Goal: Contribute content: Contribute content

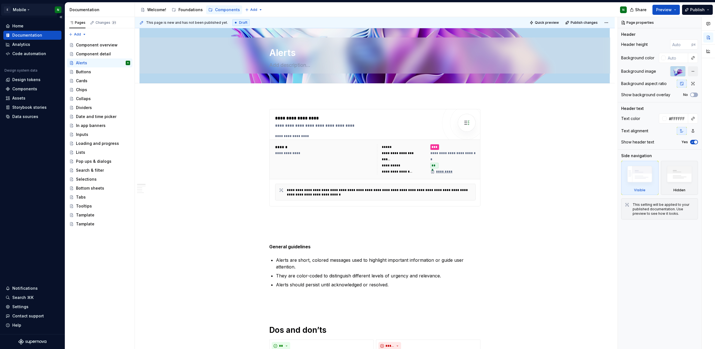
click at [27, 12] on html "E Mobile N Home Documentation Analytics Code automation Design system data Desi…" at bounding box center [357, 174] width 715 height 349
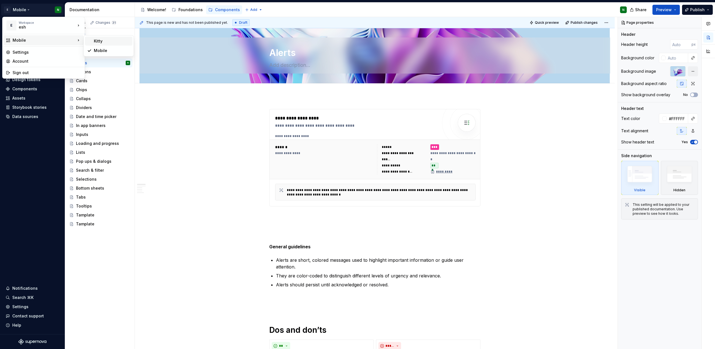
click at [100, 38] on div "Kitty" at bounding box center [112, 41] width 36 height 6
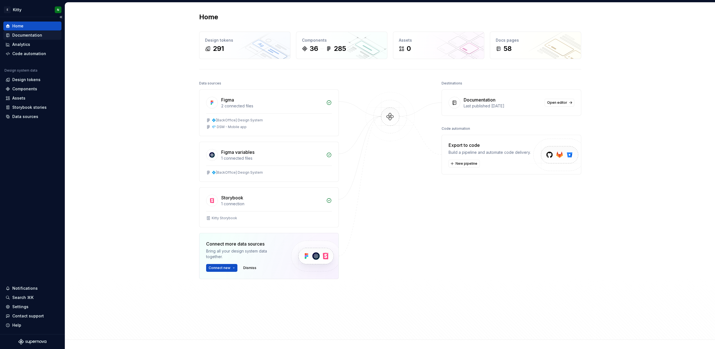
click at [24, 35] on div "Documentation" at bounding box center [27, 35] width 30 height 6
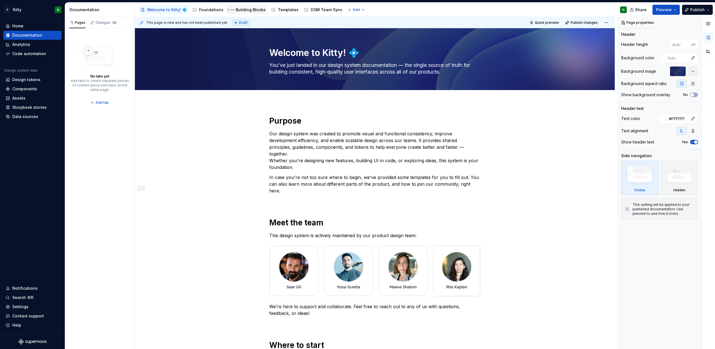
click at [253, 11] on div "Building Blocks" at bounding box center [251, 10] width 30 height 6
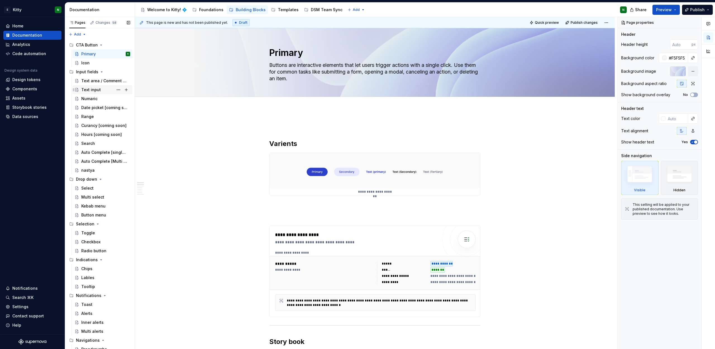
click at [101, 92] on div "Text input" at bounding box center [105, 90] width 49 height 8
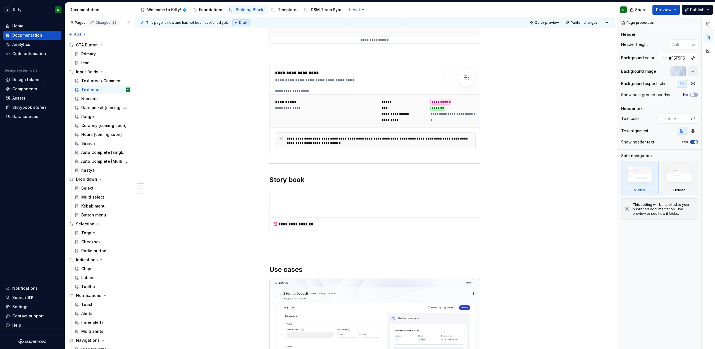
scroll to position [37, 0]
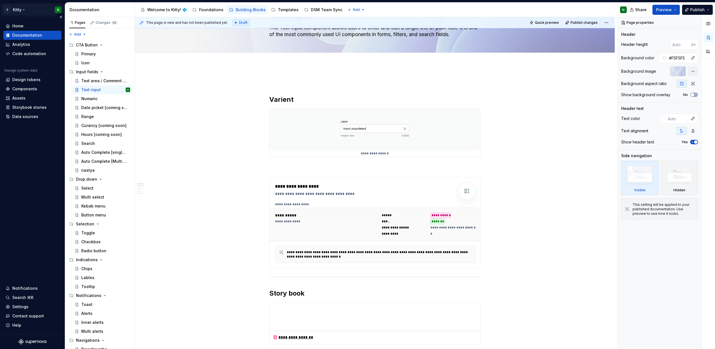
click at [9, 9] on html "E Kitty N Home Documentation Analytics Code automation Design system data Desig…" at bounding box center [357, 174] width 715 height 349
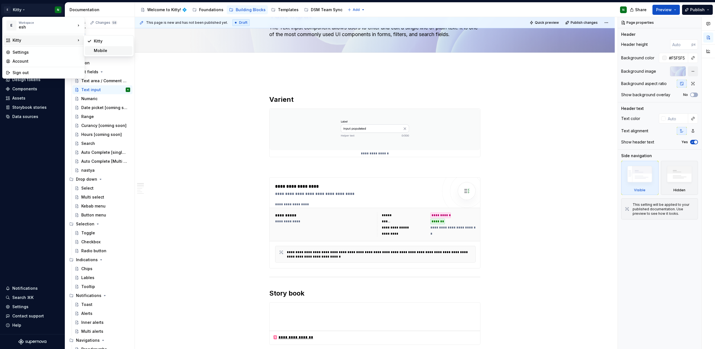
click at [104, 51] on div "Mobile" at bounding box center [112, 51] width 36 height 6
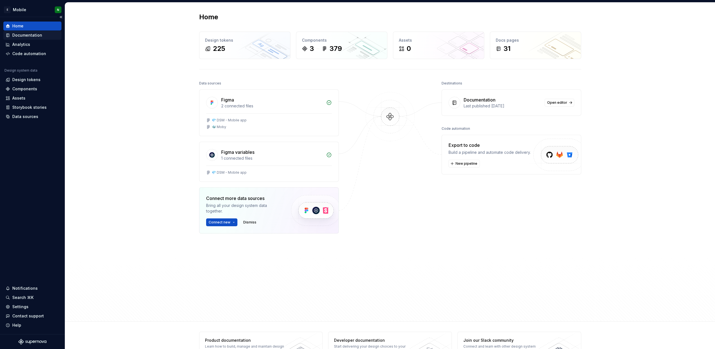
click at [35, 33] on div "Documentation" at bounding box center [27, 35] width 30 height 6
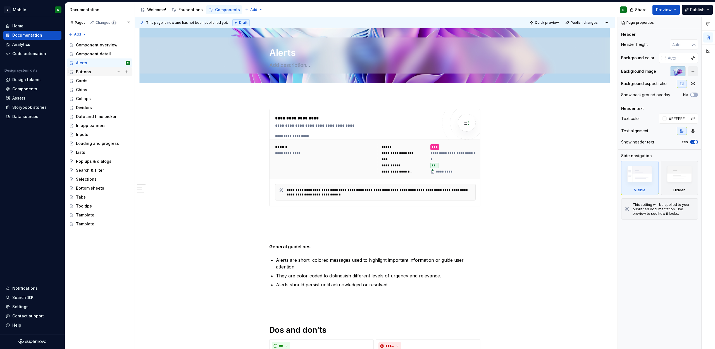
click at [91, 71] on div "Buttons" at bounding box center [103, 72] width 54 height 8
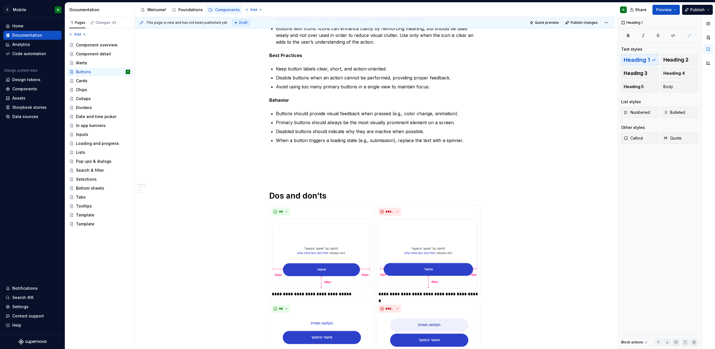
scroll to position [102, 0]
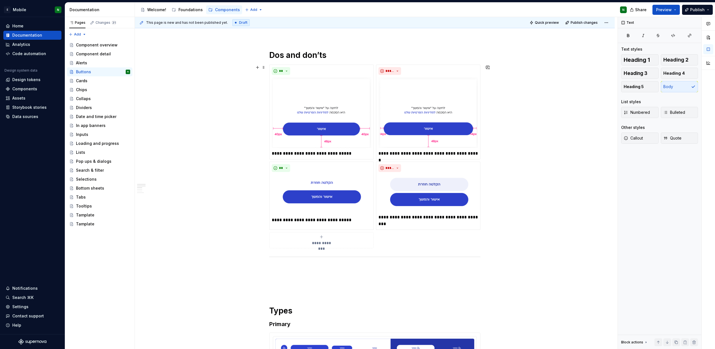
scroll to position [486, 0]
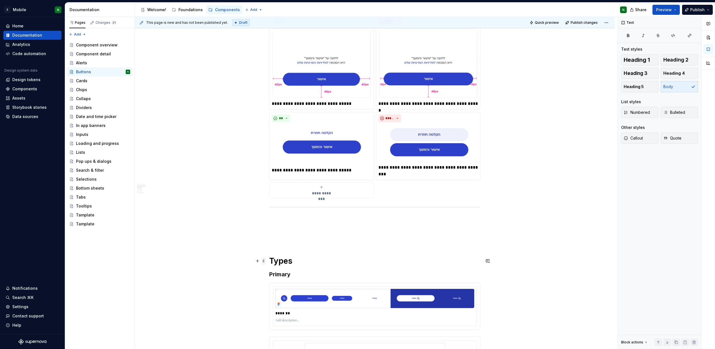
click at [263, 261] on span at bounding box center [263, 261] width 4 height 8
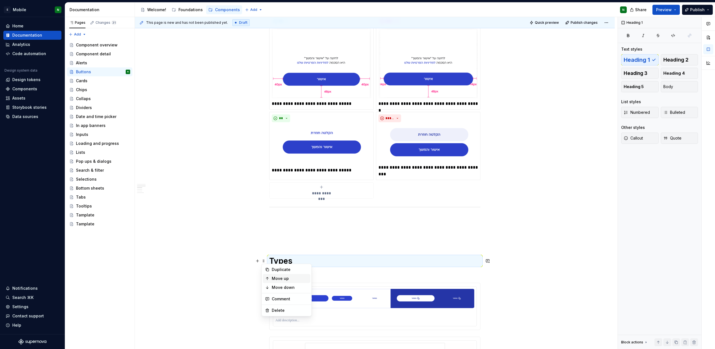
click at [275, 278] on div "Move up" at bounding box center [290, 278] width 36 height 6
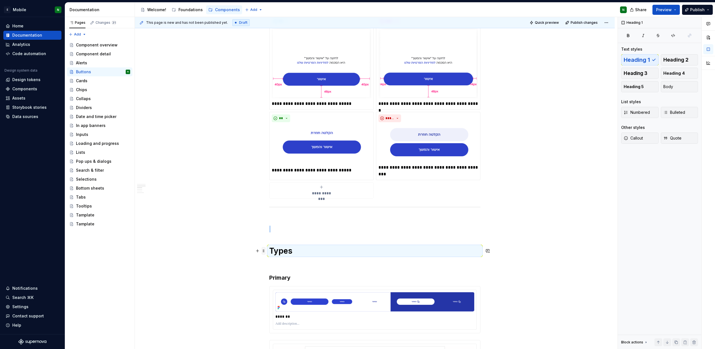
click at [262, 251] on span at bounding box center [263, 251] width 4 height 8
click at [274, 270] on div "Move up" at bounding box center [290, 268] width 36 height 6
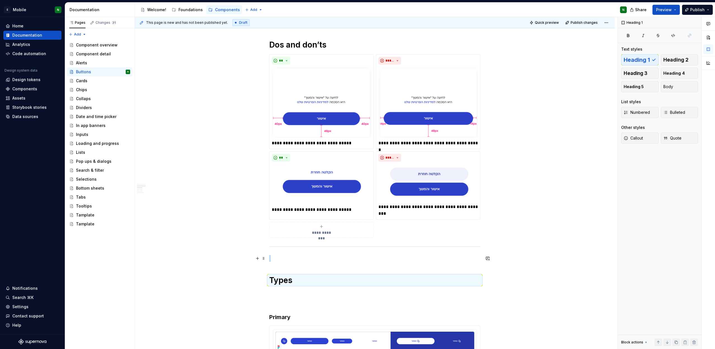
scroll to position [507, 0]
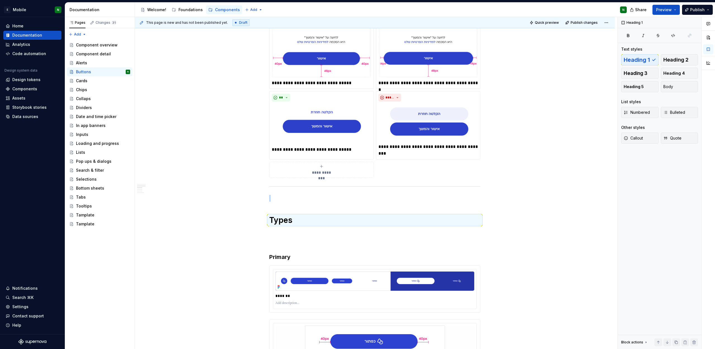
drag, startPoint x: 263, startPoint y: 219, endPoint x: 274, endPoint y: 178, distance: 43.0
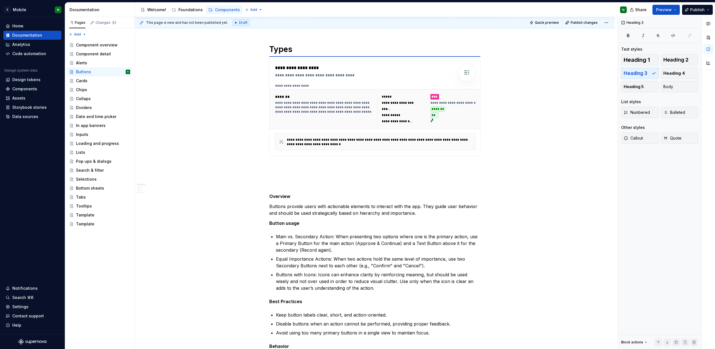
scroll to position [65, 0]
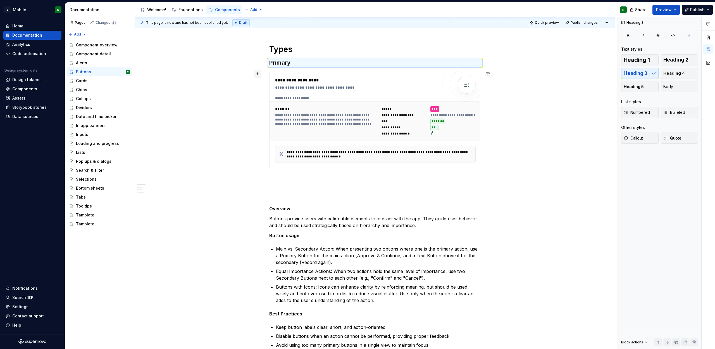
click at [258, 74] on button "button" at bounding box center [258, 74] width 8 height 8
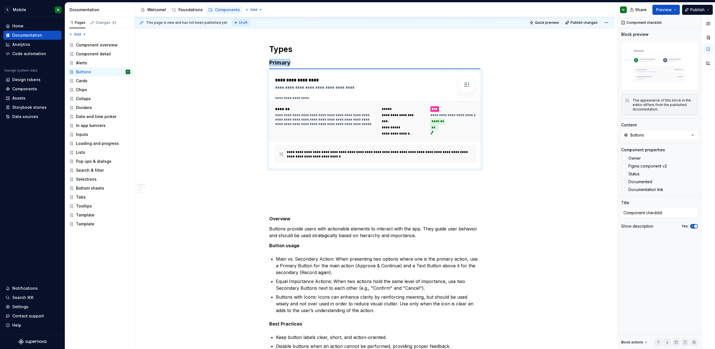
type textarea "*"
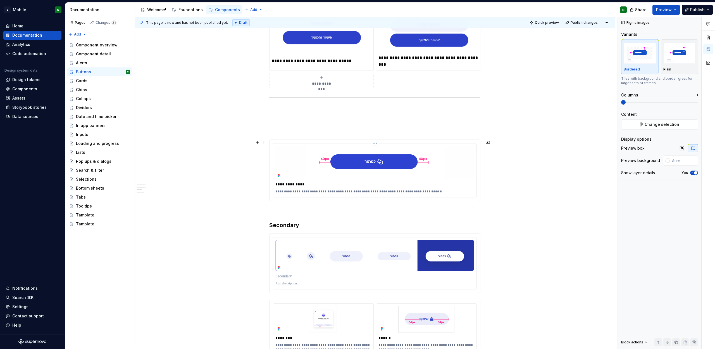
scroll to position [691, 0]
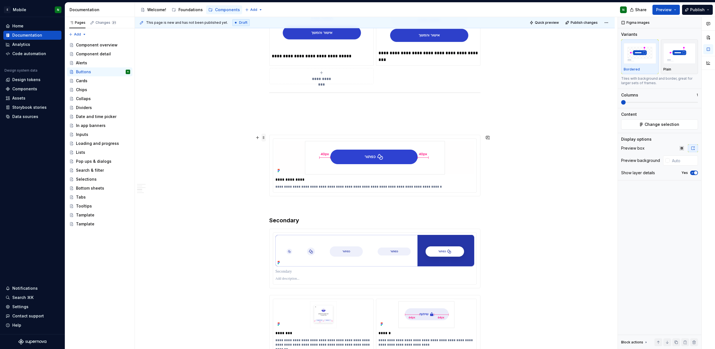
type input "#FFFEFE"
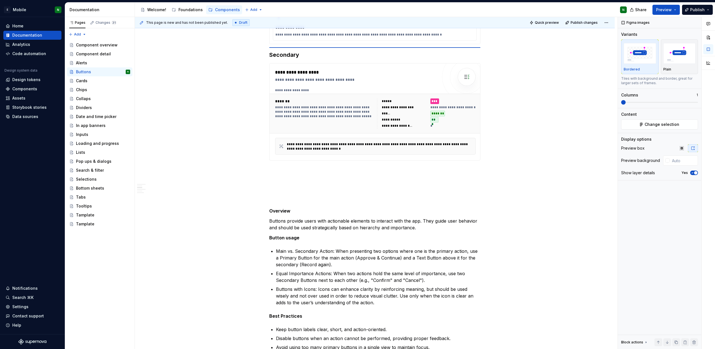
scroll to position [201, 0]
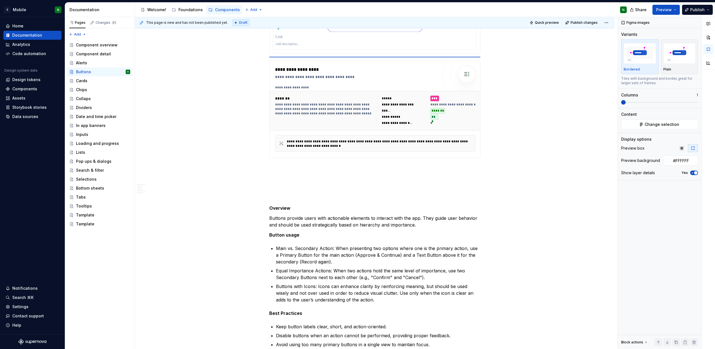
scroll to position [425, 0]
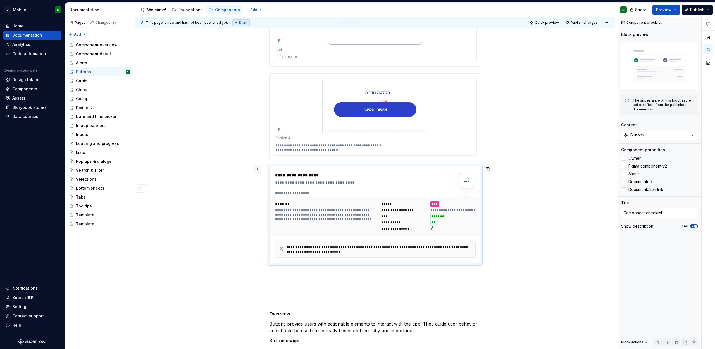
click at [257, 168] on button "button" at bounding box center [258, 169] width 8 height 8
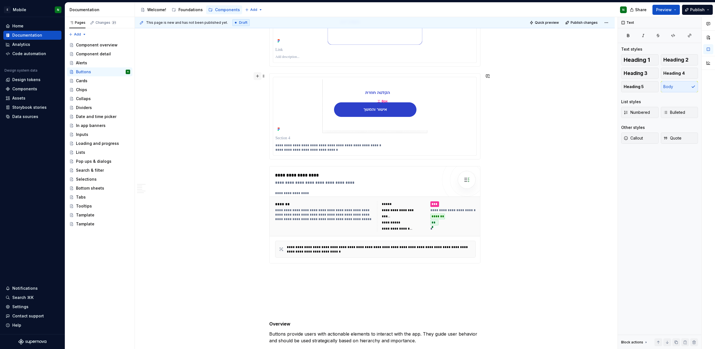
click at [258, 74] on button "button" at bounding box center [258, 76] width 8 height 8
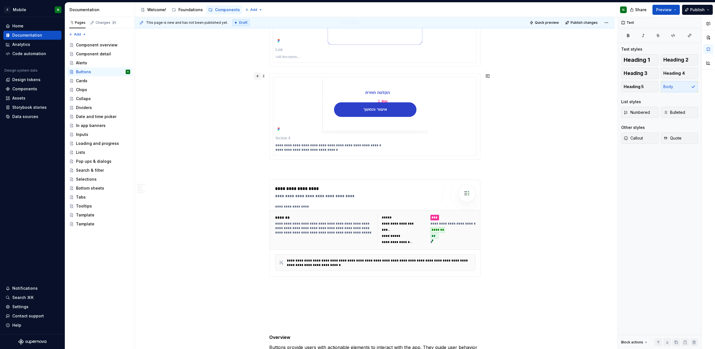
click at [258, 74] on button "button" at bounding box center [258, 76] width 8 height 8
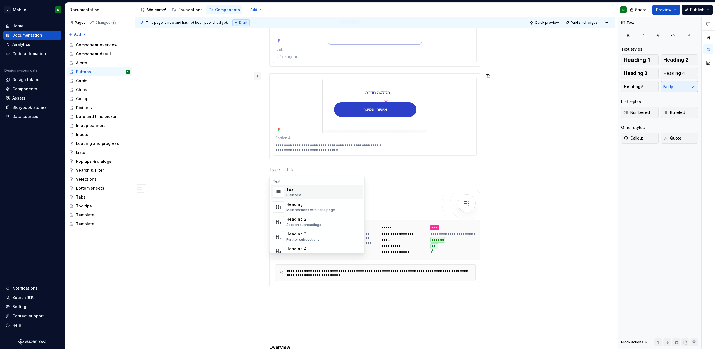
click at [258, 74] on button "button" at bounding box center [258, 76] width 8 height 8
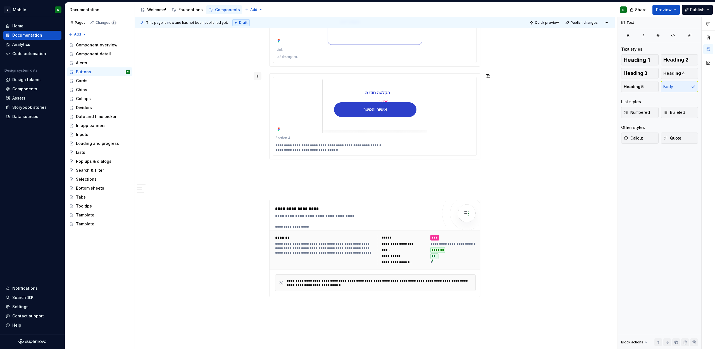
click at [258, 74] on button "button" at bounding box center [258, 76] width 8 height 8
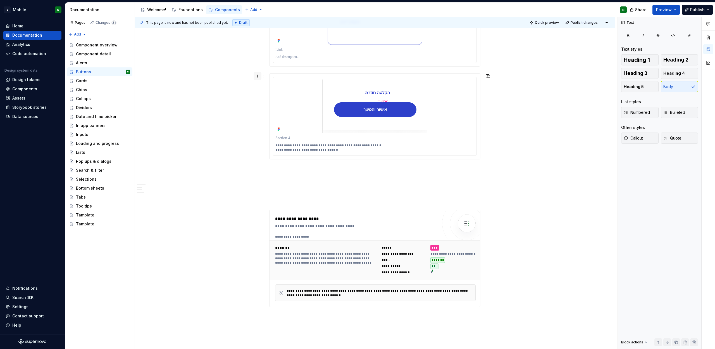
click at [258, 74] on button "button" at bounding box center [258, 76] width 8 height 8
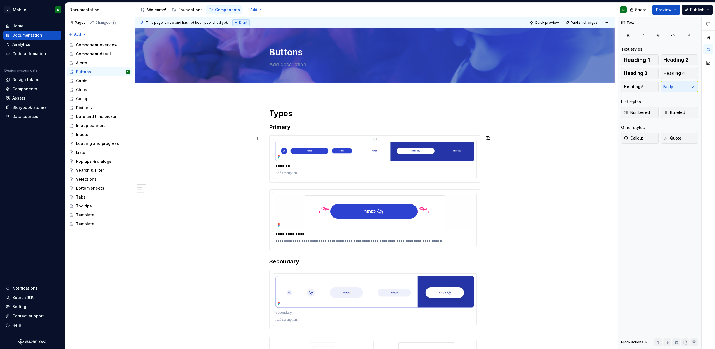
scroll to position [0, 0]
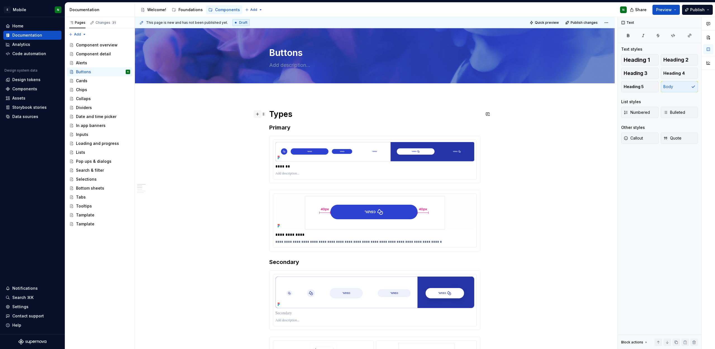
click at [259, 115] on button "button" at bounding box center [258, 114] width 8 height 8
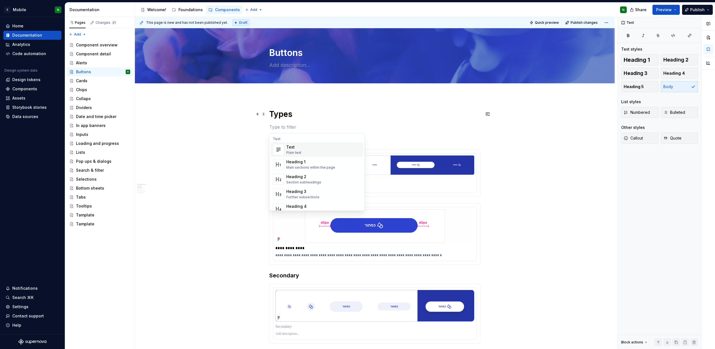
click at [303, 124] on p at bounding box center [374, 126] width 211 height 7
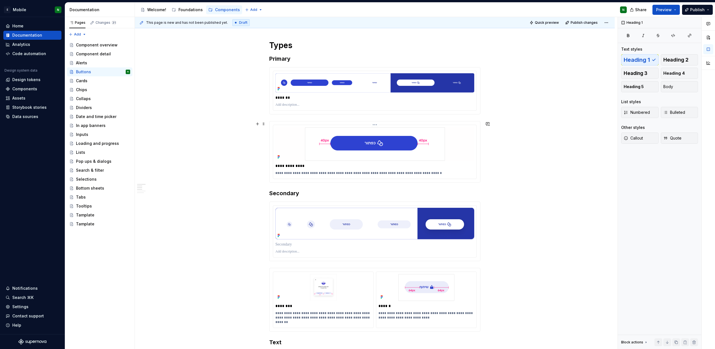
scroll to position [114, 0]
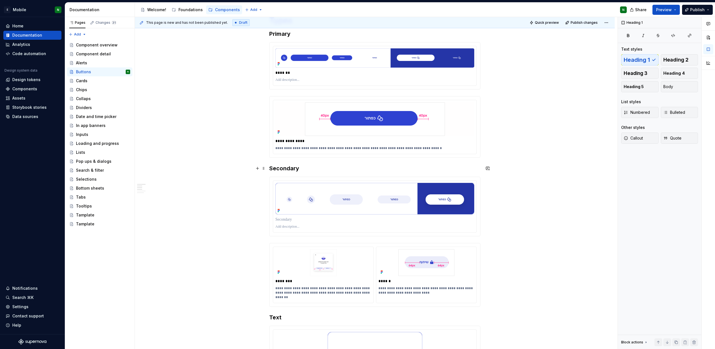
click at [257, 169] on button "button" at bounding box center [258, 168] width 8 height 8
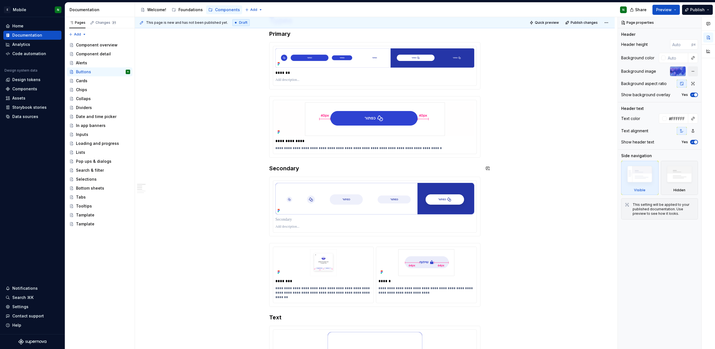
click at [260, 103] on button "button" at bounding box center [258, 99] width 8 height 8
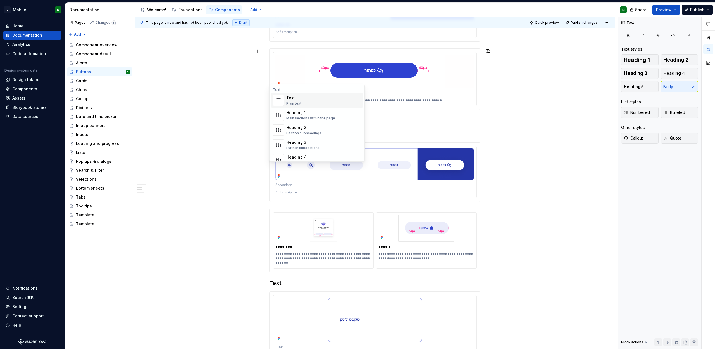
scroll to position [208, 0]
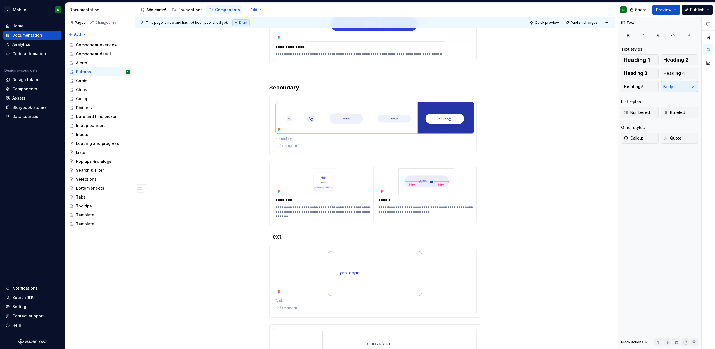
click at [255, 165] on button "button" at bounding box center [258, 165] width 8 height 8
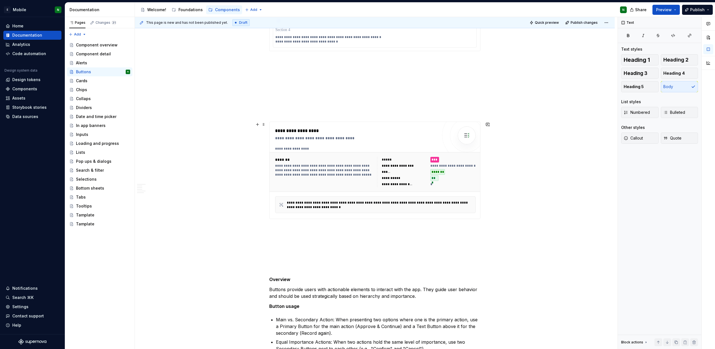
scroll to position [605, 0]
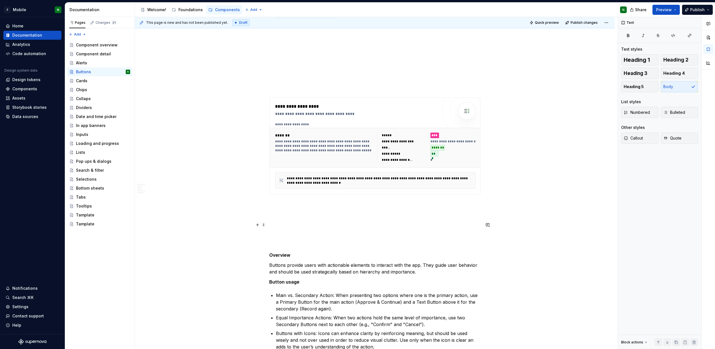
click at [289, 222] on p at bounding box center [374, 224] width 211 height 7
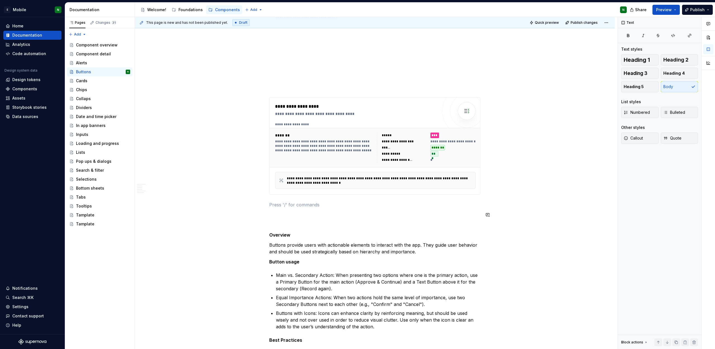
click at [292, 220] on div "**********" at bounding box center [374, 187] width 211 height 1366
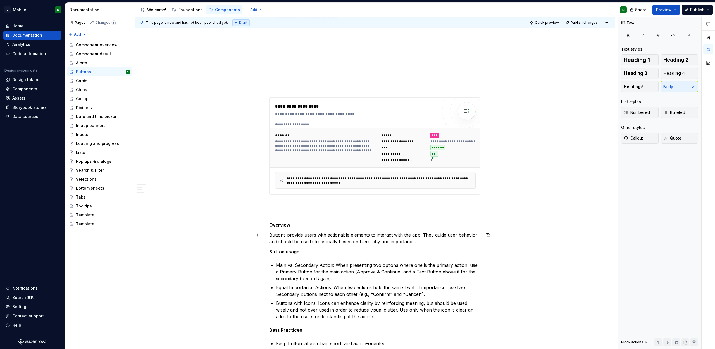
click at [222, 240] on div "**********" at bounding box center [375, 231] width 480 height 1480
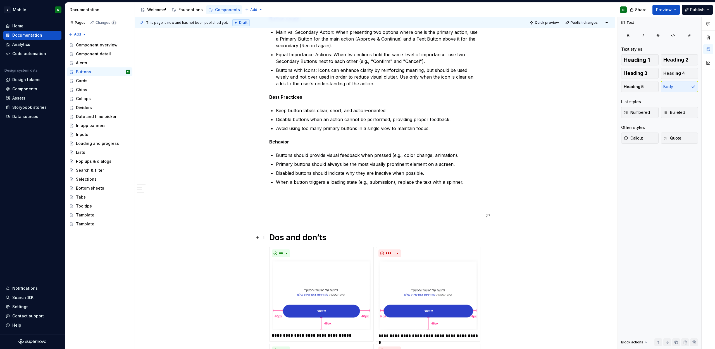
scroll to position [839, 0]
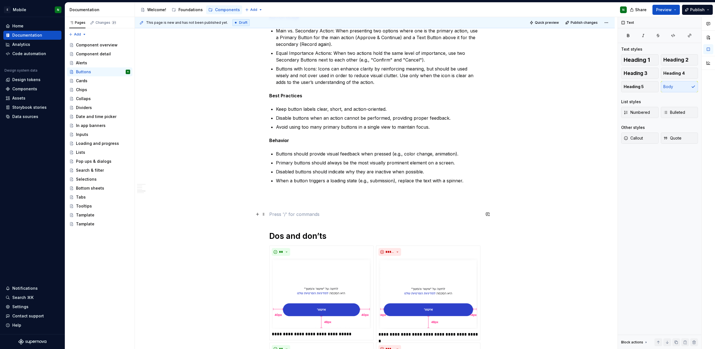
click at [296, 213] on p at bounding box center [374, 214] width 211 height 7
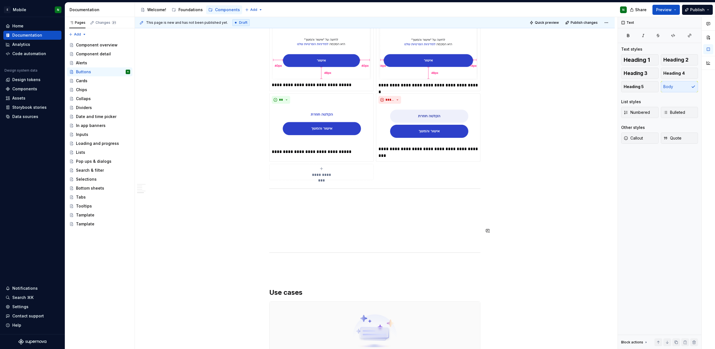
scroll to position [1091, 0]
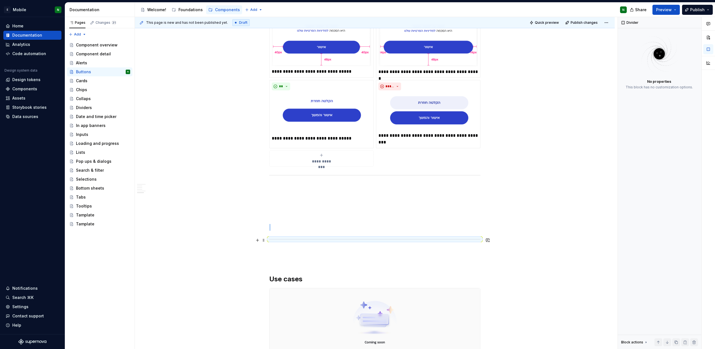
click at [284, 239] on hr at bounding box center [374, 239] width 211 height 0
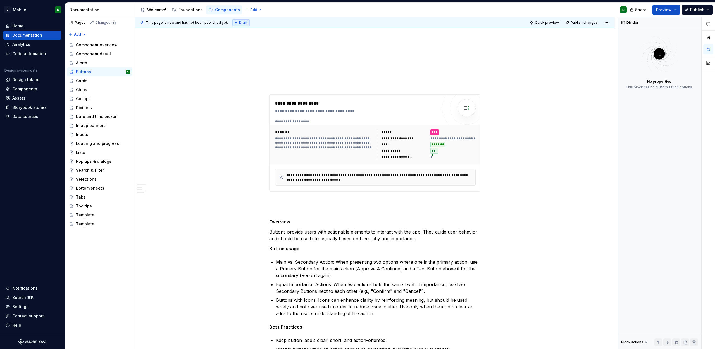
scroll to position [522, 0]
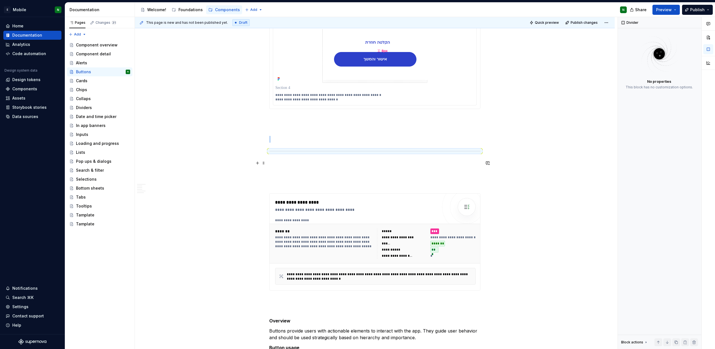
click at [293, 164] on p at bounding box center [374, 163] width 211 height 7
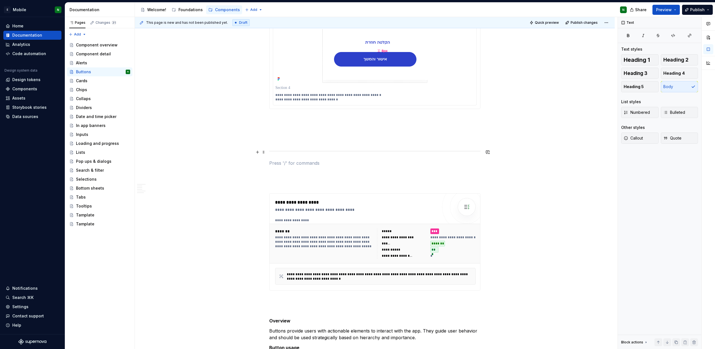
click at [533, 149] on div "**********" at bounding box center [375, 308] width 480 height 1470
click at [559, 134] on div "**********" at bounding box center [375, 307] width 480 height 1470
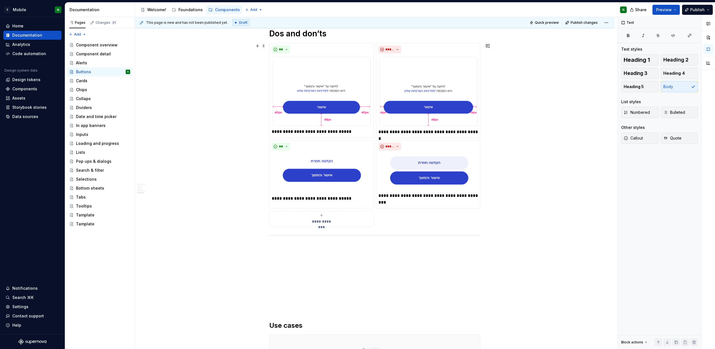
scroll to position [1170, 0]
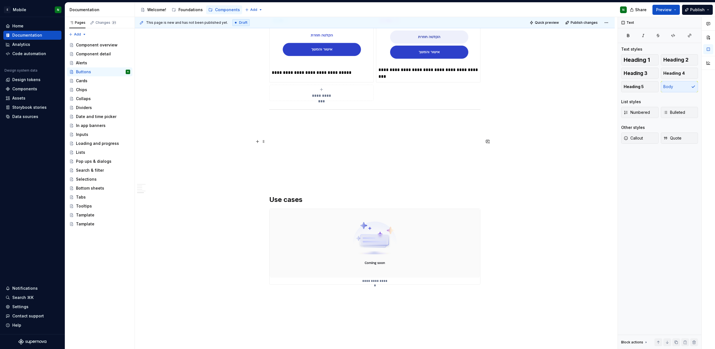
drag, startPoint x: 264, startPoint y: 110, endPoint x: 331, endPoint y: 141, distance: 73.5
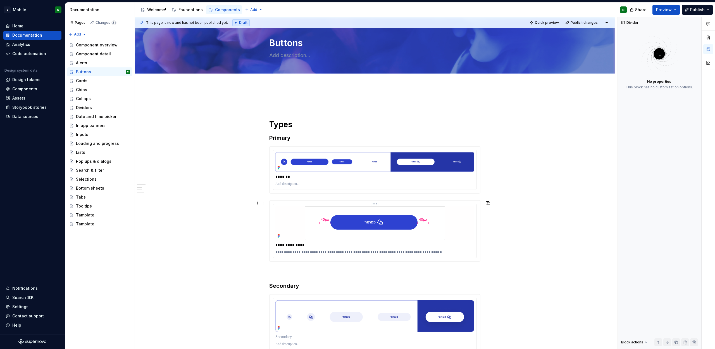
scroll to position [0, 0]
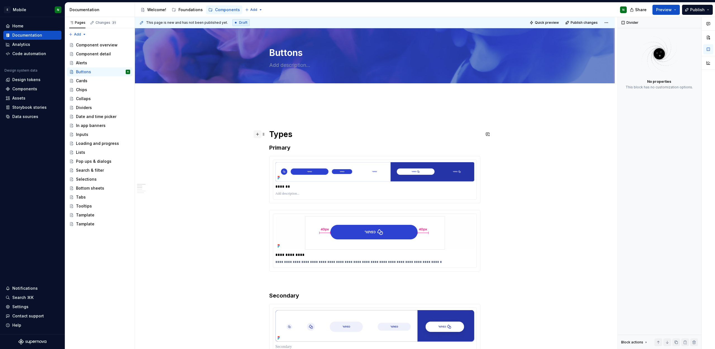
click at [260, 136] on button "button" at bounding box center [258, 134] width 8 height 8
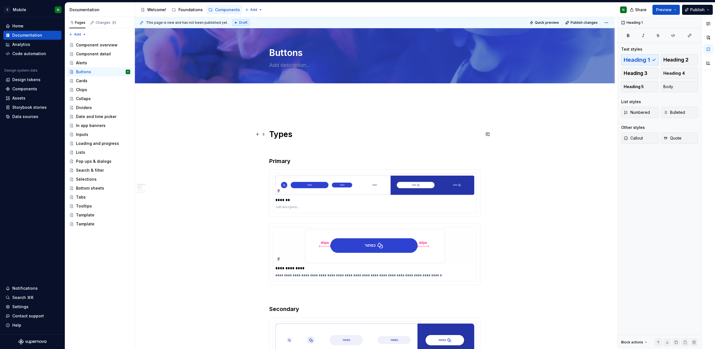
click at [349, 136] on h1 "Types" at bounding box center [374, 134] width 211 height 10
click at [89, 79] on div "Cards" at bounding box center [103, 81] width 54 height 8
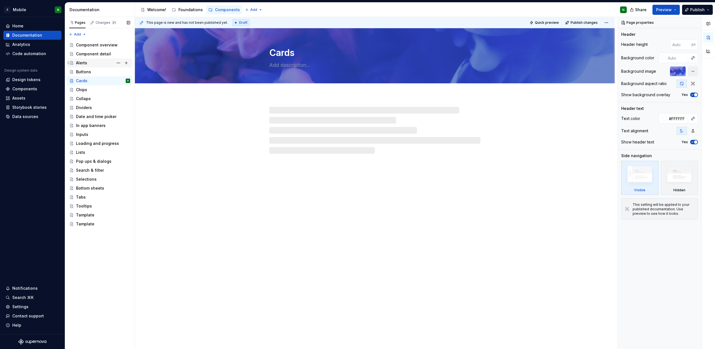
click at [96, 64] on div "Alerts" at bounding box center [103, 63] width 54 height 8
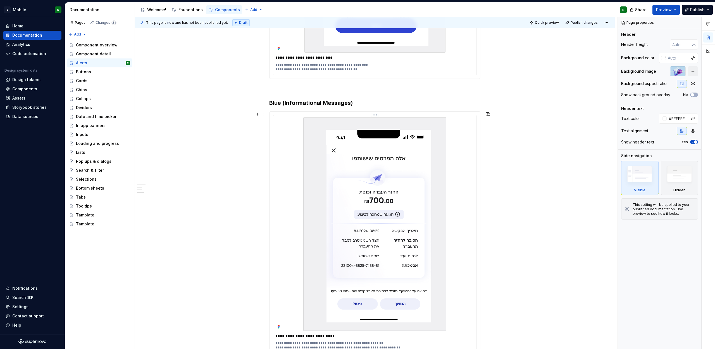
scroll to position [1275, 0]
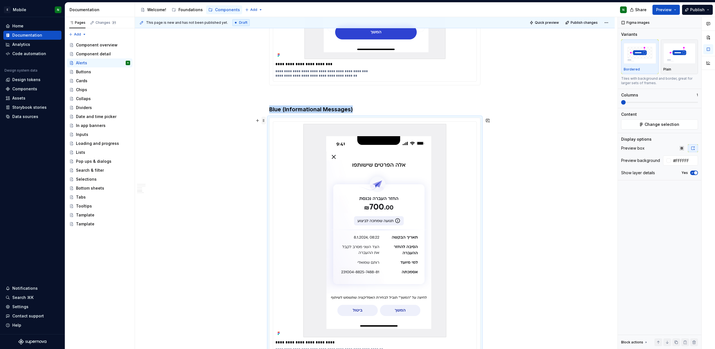
click at [262, 120] on span at bounding box center [263, 120] width 4 height 8
click at [283, 131] on div "Duplicate" at bounding box center [290, 129] width 36 height 6
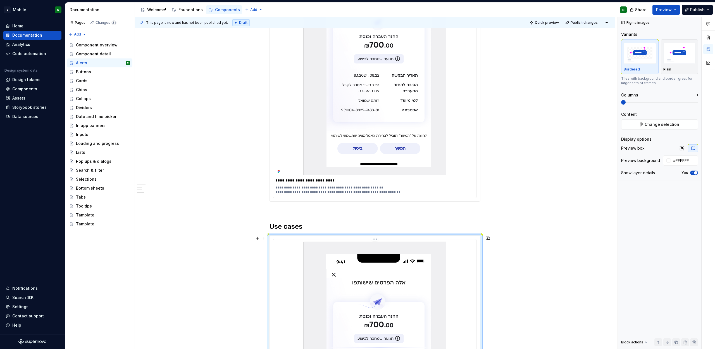
scroll to position [1698, 0]
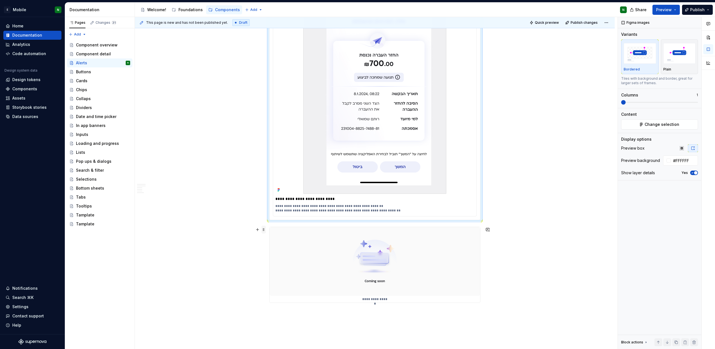
click at [263, 232] on span at bounding box center [263, 229] width 4 height 8
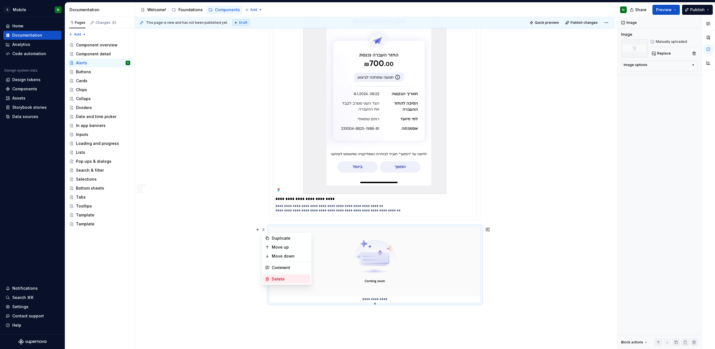
click at [288, 282] on div "Delete" at bounding box center [286, 278] width 47 height 9
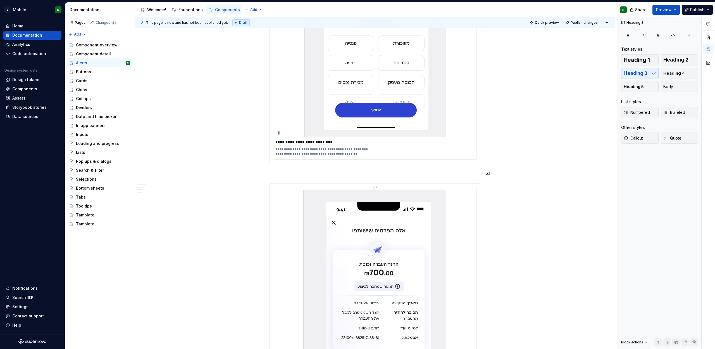
scroll to position [1198, 0]
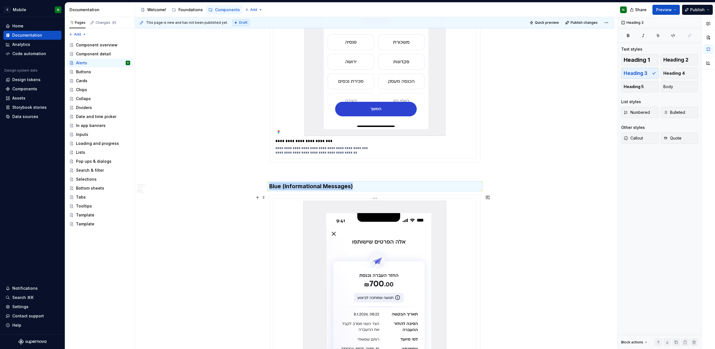
click at [315, 229] on img at bounding box center [374, 307] width 143 height 213
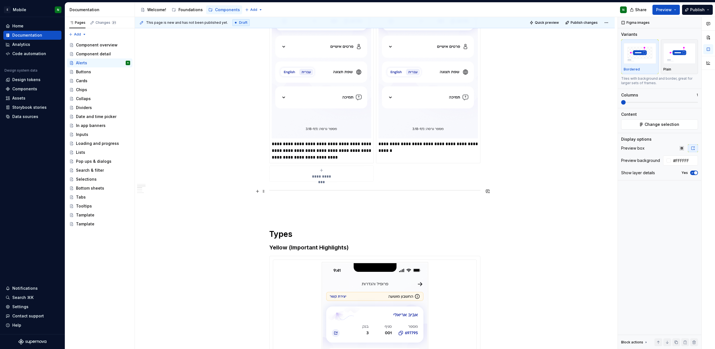
scroll to position [799, 0]
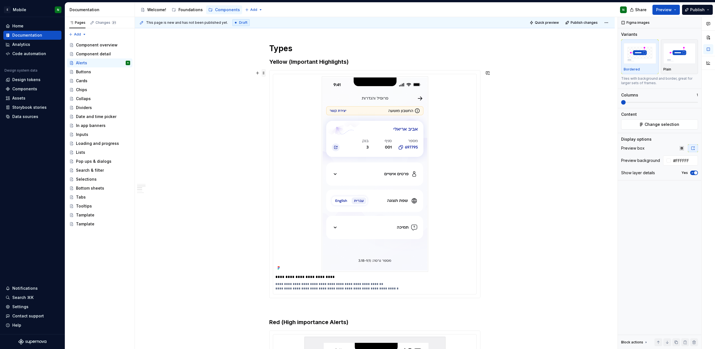
click at [263, 75] on span at bounding box center [263, 73] width 4 height 8
click at [277, 82] on div "Duplicate" at bounding box center [290, 82] width 36 height 6
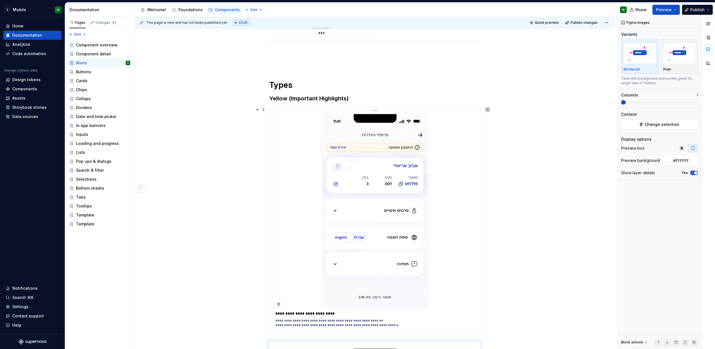
scroll to position [760, 0]
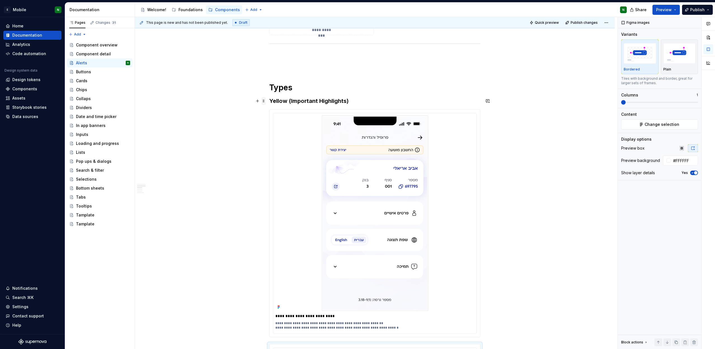
click at [264, 103] on span at bounding box center [263, 101] width 4 height 8
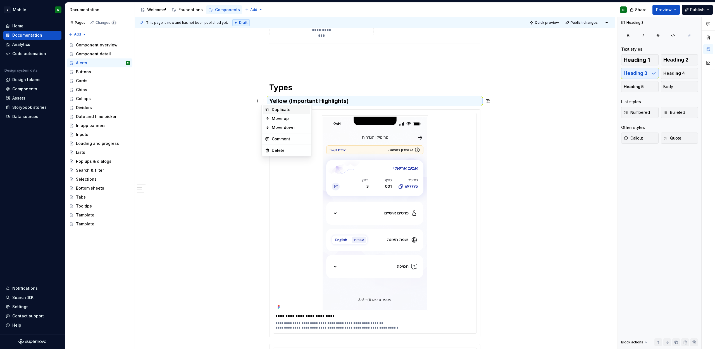
click at [280, 107] on div "Duplicate" at bounding box center [290, 110] width 36 height 6
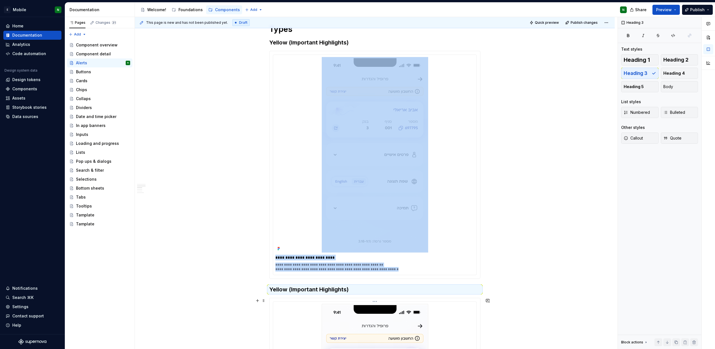
scroll to position [661, 0]
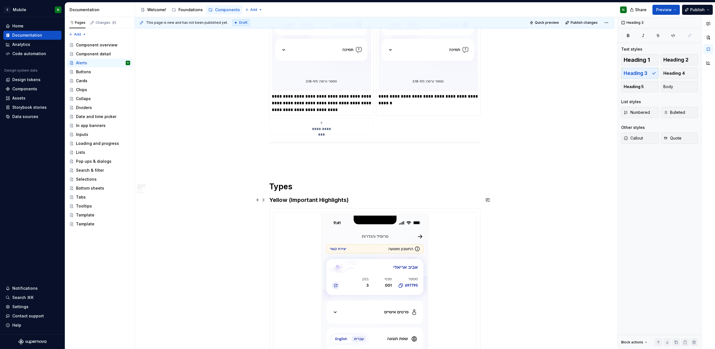
click at [313, 203] on h3 "Yellow (Important Highlights)" at bounding box center [374, 200] width 211 height 8
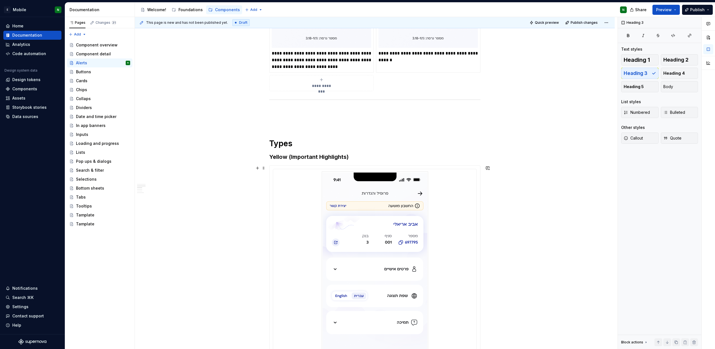
scroll to position [771, 0]
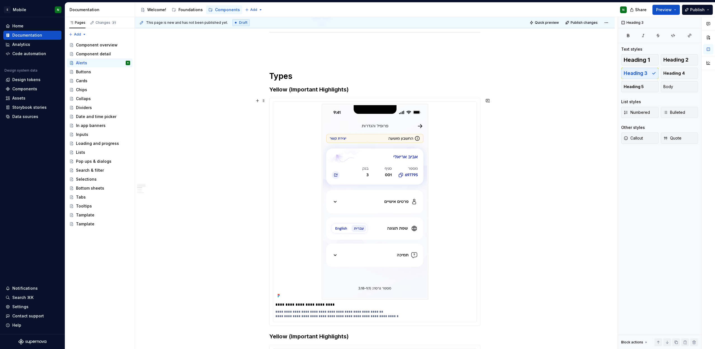
click at [296, 193] on div at bounding box center [374, 201] width 199 height 195
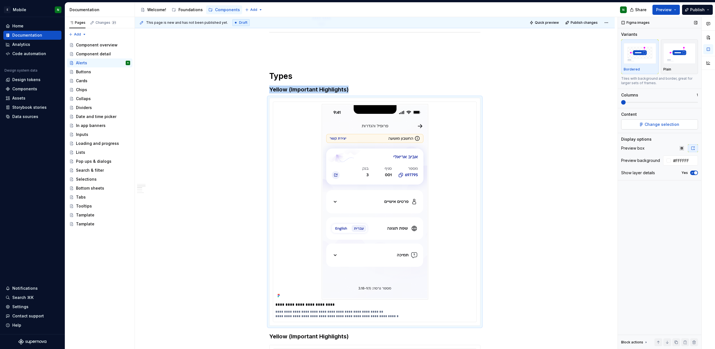
click at [658, 125] on span "Change selection" at bounding box center [662, 125] width 35 height 6
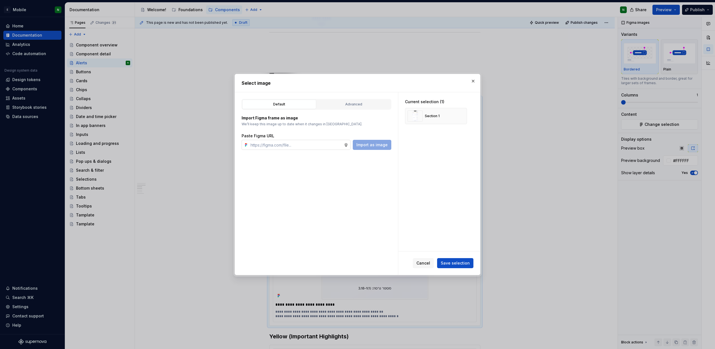
click at [305, 147] on input "text" at bounding box center [296, 145] width 96 height 10
type textarea "*"
type input "[URL][DOMAIN_NAME]"
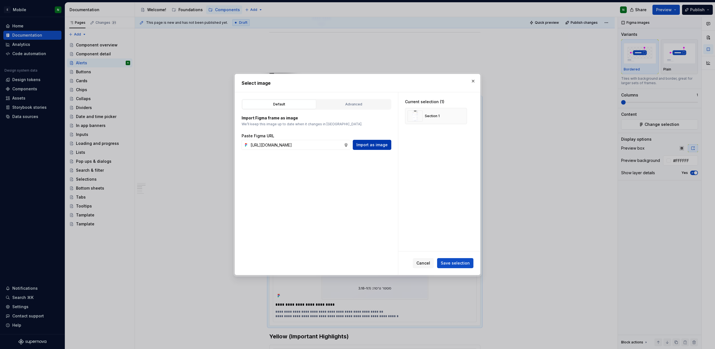
click at [376, 147] on span "Import as image" at bounding box center [371, 145] width 31 height 6
click at [463, 118] on button "button" at bounding box center [461, 116] width 8 height 8
click at [466, 262] on span "Save selection" at bounding box center [455, 263] width 29 height 6
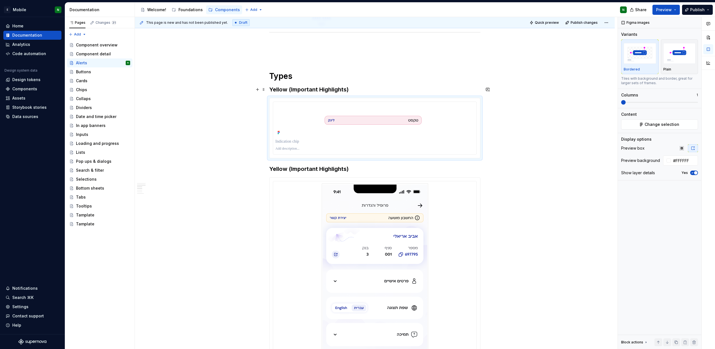
click at [341, 89] on h3 "Yellow (Important Highlights)" at bounding box center [374, 89] width 211 height 8
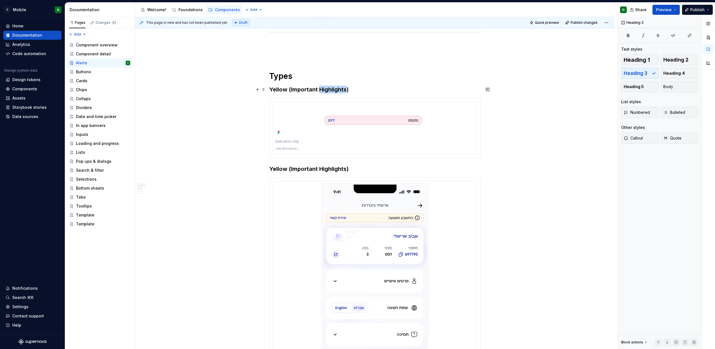
click at [341, 89] on h3 "Yellow (Important Highlights)" at bounding box center [374, 89] width 211 height 8
click at [559, 138] on div "**********" at bounding box center [375, 330] width 480 height 2013
click at [263, 89] on span at bounding box center [263, 89] width 4 height 8
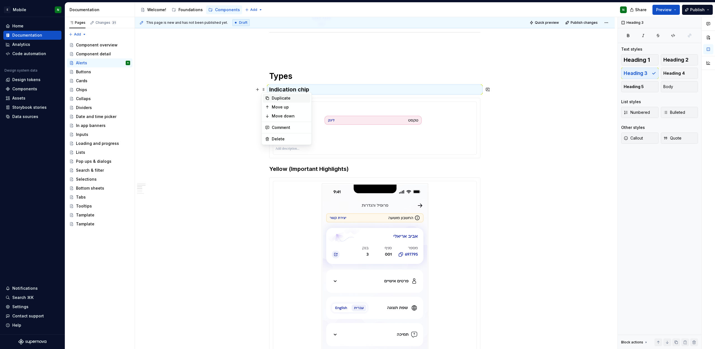
click at [270, 98] on div "Duplicate" at bounding box center [286, 98] width 47 height 9
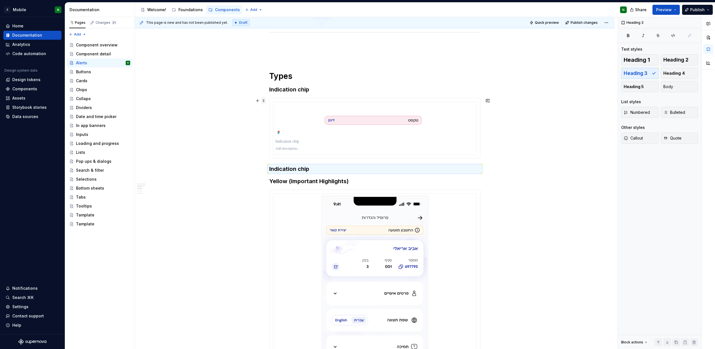
click at [262, 101] on span at bounding box center [263, 101] width 4 height 8
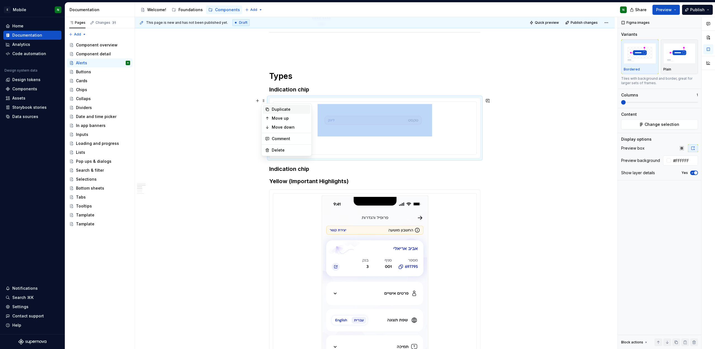
click at [279, 110] on div "Duplicate" at bounding box center [290, 109] width 36 height 6
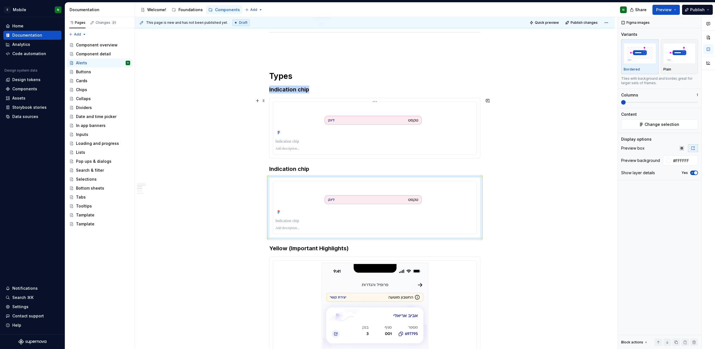
click at [338, 131] on img at bounding box center [375, 120] width 115 height 32
click at [649, 122] on span "Change selection" at bounding box center [662, 125] width 35 height 6
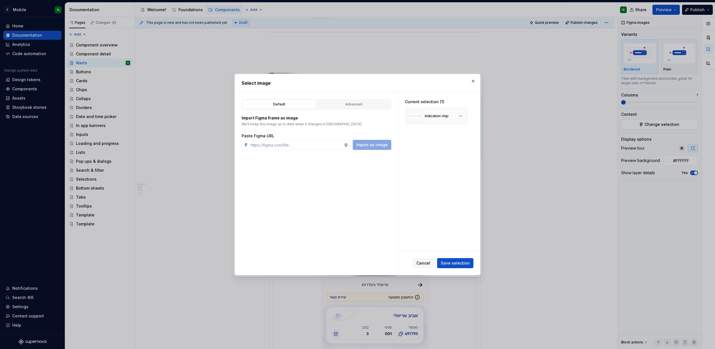
type textarea "*"
click at [308, 143] on input "text" at bounding box center [296, 145] width 96 height 10
type input "[URL][DOMAIN_NAME]"
click at [375, 148] on button "Import as image" at bounding box center [372, 145] width 39 height 10
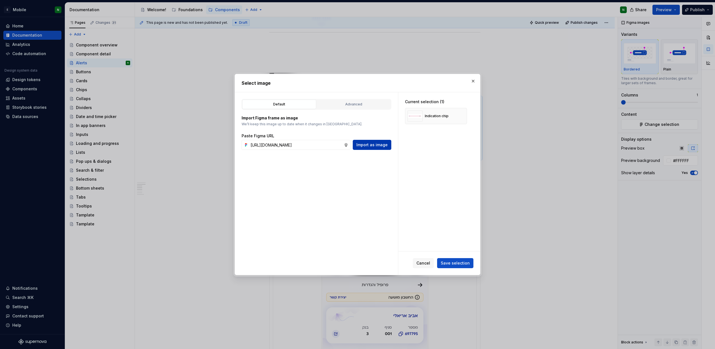
scroll to position [0, 0]
click at [462, 115] on button "button" at bounding box center [461, 116] width 8 height 8
click at [463, 262] on span "Save selection" at bounding box center [455, 263] width 29 height 6
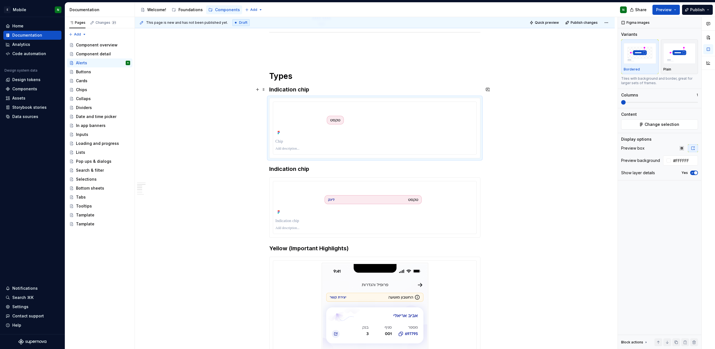
click at [282, 91] on h3 "Indication chip" at bounding box center [374, 89] width 211 height 8
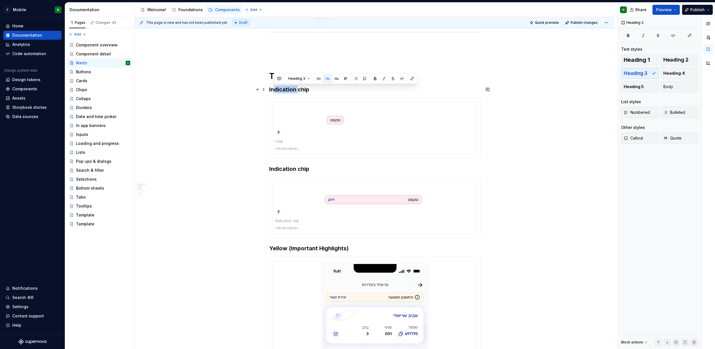
drag, startPoint x: 298, startPoint y: 88, endPoint x: 275, endPoint y: 89, distance: 22.4
click at [275, 89] on h3 "Indication chip" at bounding box center [374, 89] width 211 height 8
drag, startPoint x: 300, startPoint y: 90, endPoint x: 266, endPoint y: 91, distance: 34.1
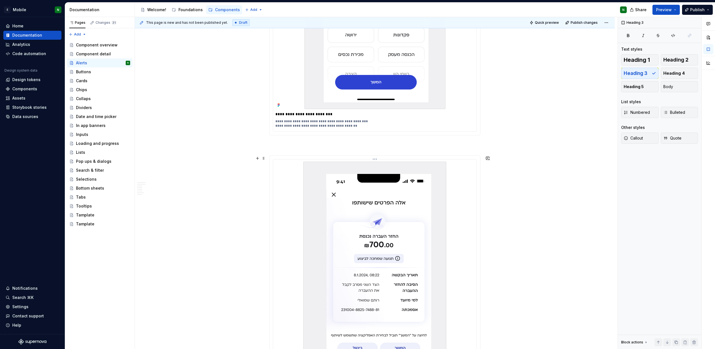
scroll to position [1383, 0]
click at [264, 160] on span at bounding box center [263, 159] width 4 height 8
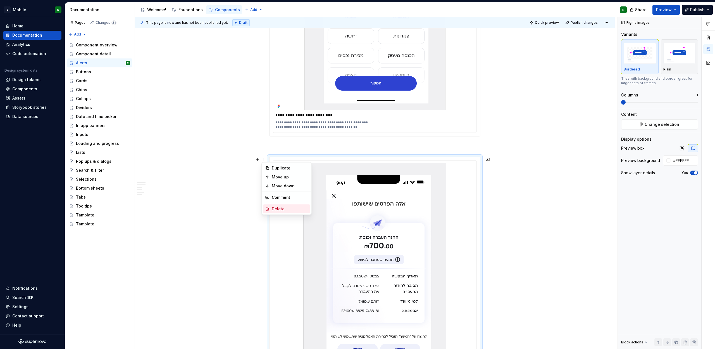
click at [277, 208] on div "Delete" at bounding box center [290, 209] width 36 height 6
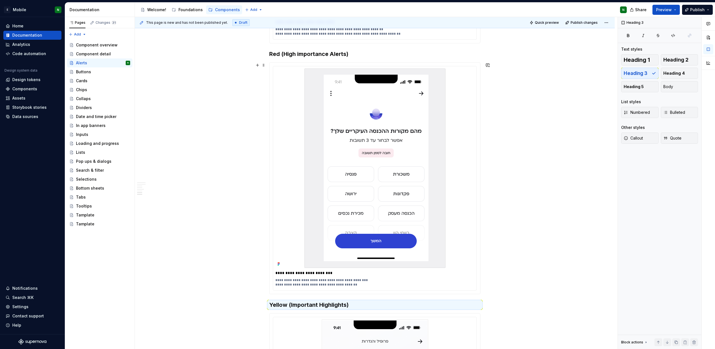
scroll to position [1277, 0]
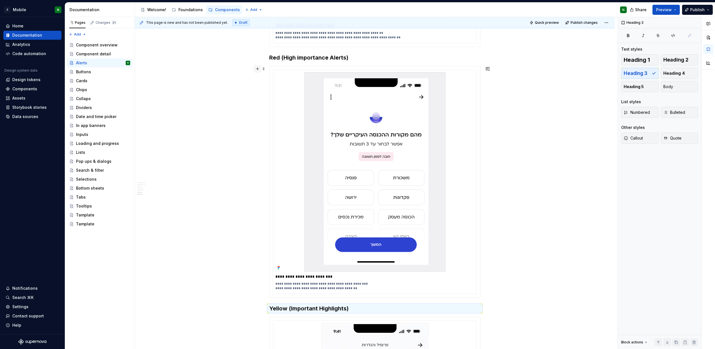
click at [256, 71] on button "button" at bounding box center [258, 69] width 8 height 8
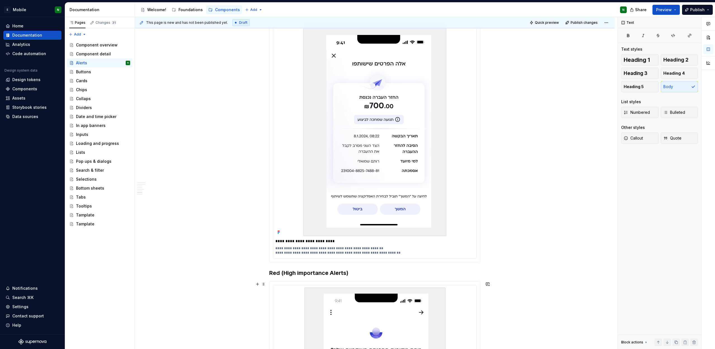
scroll to position [938, 0]
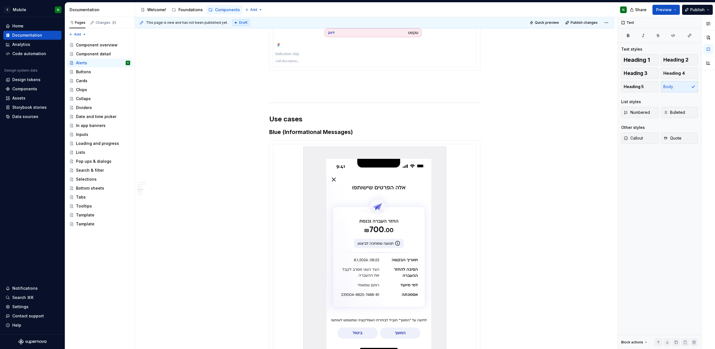
click at [259, 116] on div "**********" at bounding box center [375, 83] width 480 height 1850
click at [259, 121] on button "button" at bounding box center [258, 119] width 8 height 8
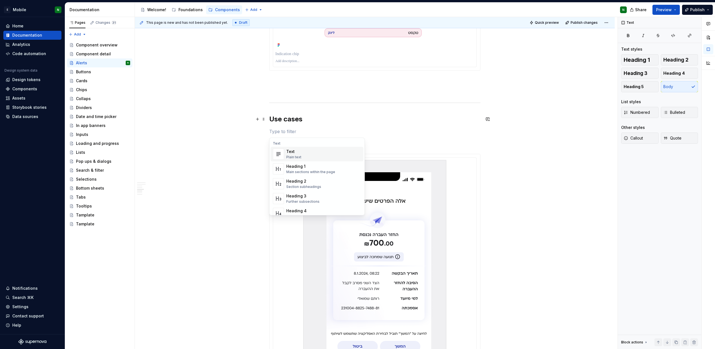
click at [263, 105] on div "**********" at bounding box center [375, 90] width 480 height 1864
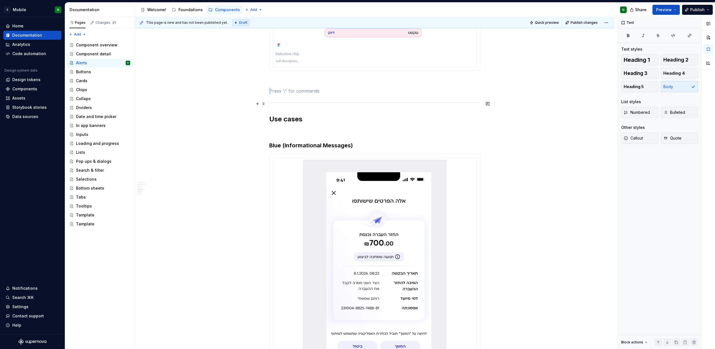
click at [273, 104] on div at bounding box center [374, 103] width 211 height 4
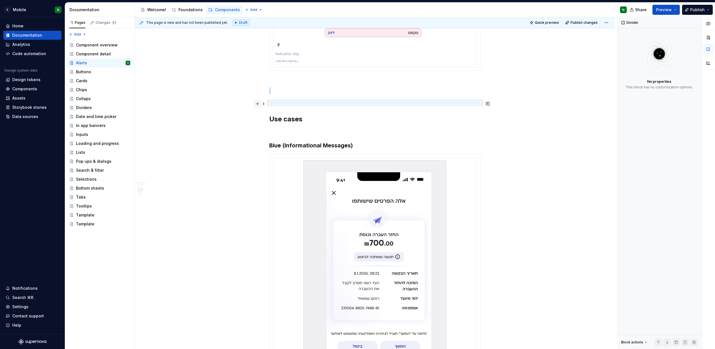
click at [256, 104] on button "button" at bounding box center [258, 104] width 8 height 8
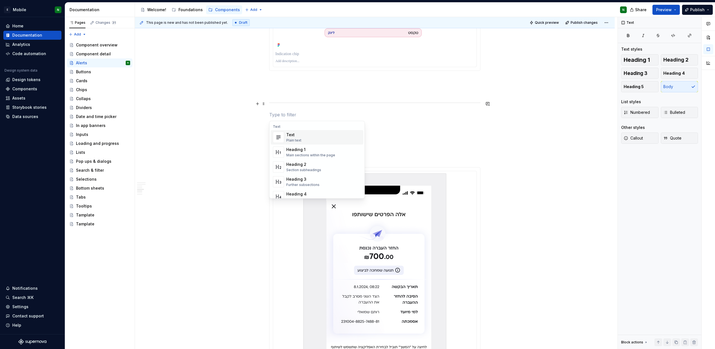
click at [236, 135] on div "**********" at bounding box center [375, 96] width 480 height 1877
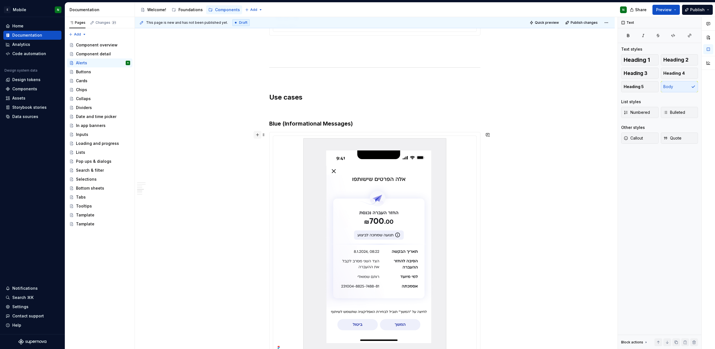
click at [256, 132] on button "button" at bounding box center [258, 135] width 8 height 8
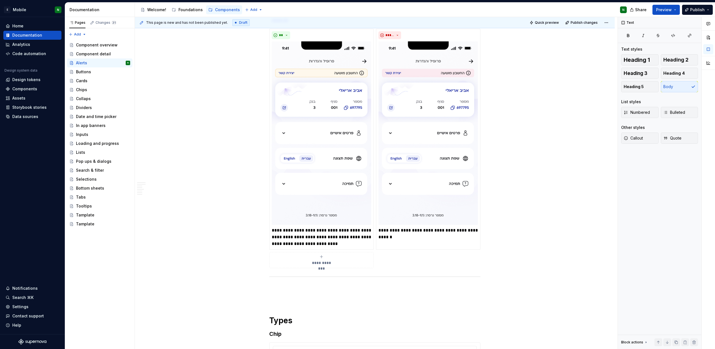
scroll to position [580, 0]
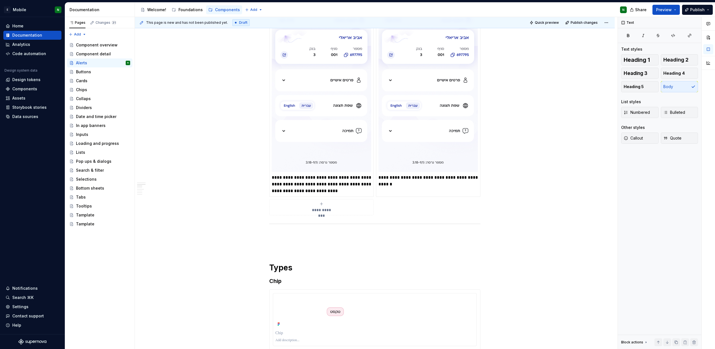
click at [270, 268] on h1 "Types" at bounding box center [374, 267] width 211 height 10
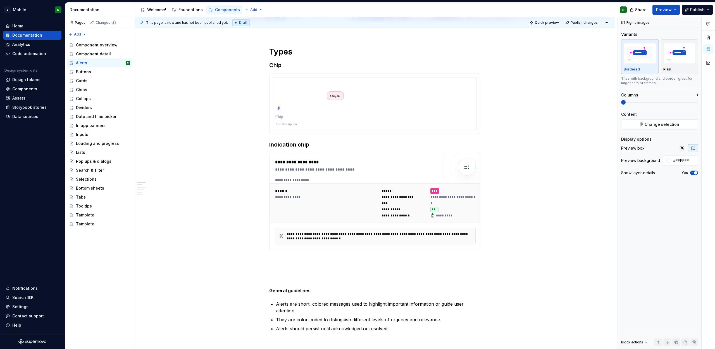
scroll to position [61, 0]
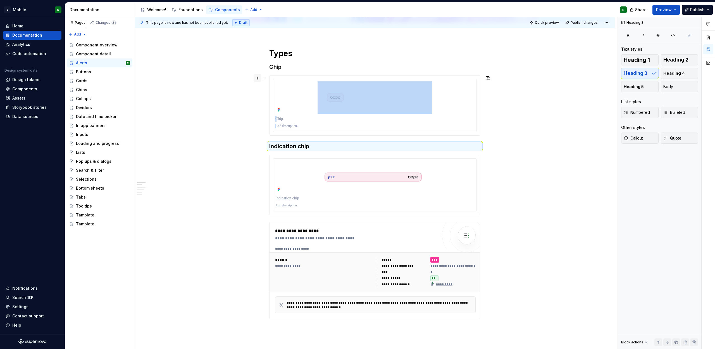
click at [259, 79] on button "button" at bounding box center [258, 78] width 8 height 8
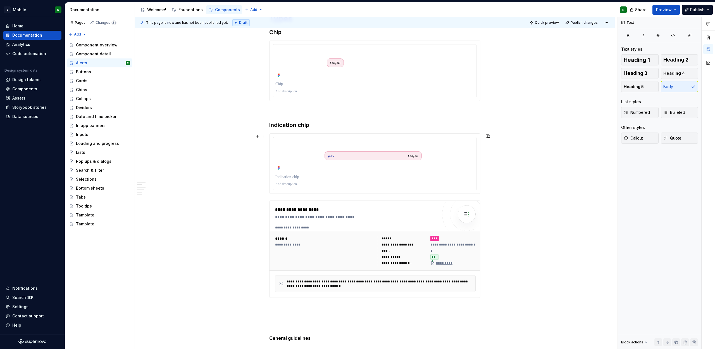
scroll to position [120, 0]
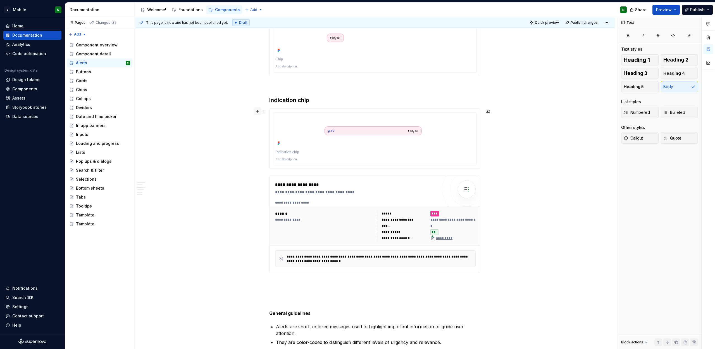
click at [257, 112] on button "button" at bounding box center [258, 111] width 8 height 8
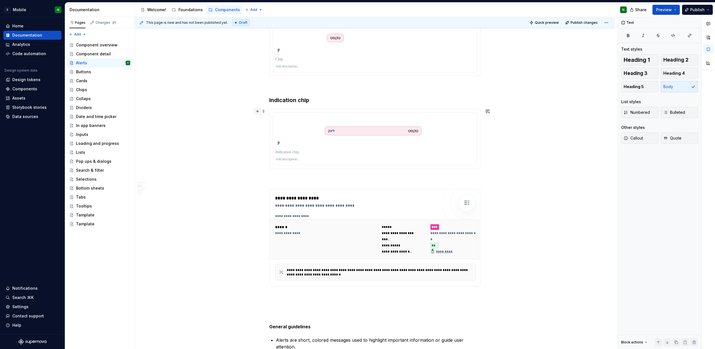
click at [257, 112] on button "button" at bounding box center [258, 111] width 8 height 8
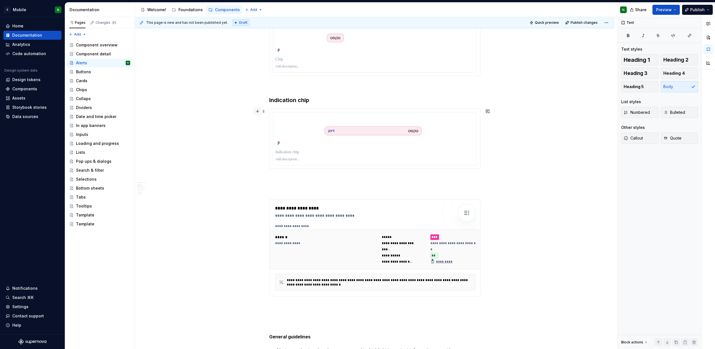
click at [257, 112] on button "button" at bounding box center [258, 111] width 8 height 8
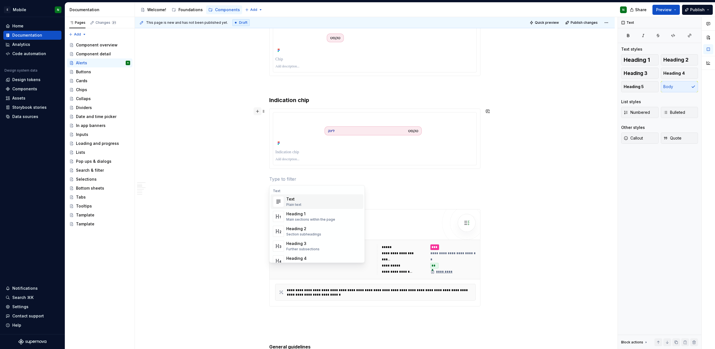
click at [257, 112] on button "button" at bounding box center [258, 111] width 8 height 8
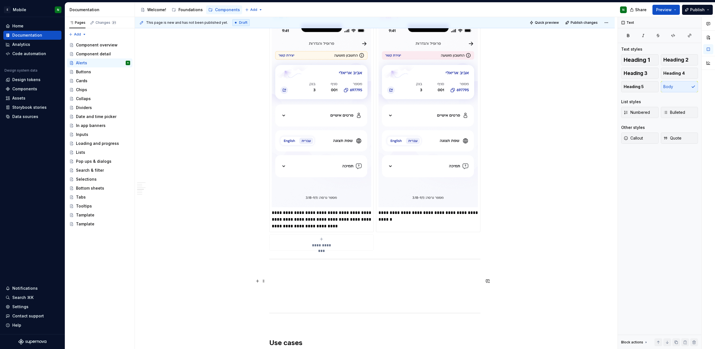
scroll to position [880, 0]
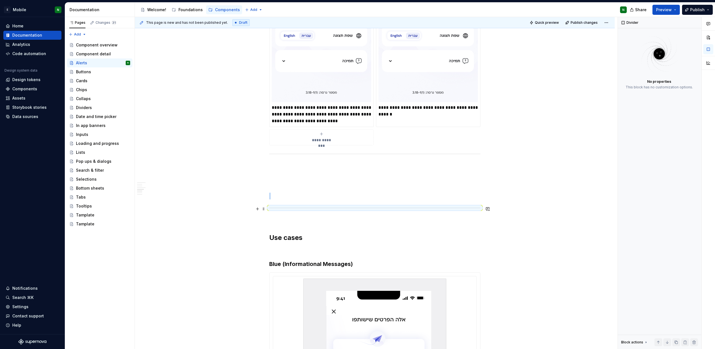
click at [313, 208] on hr at bounding box center [374, 208] width 211 height 0
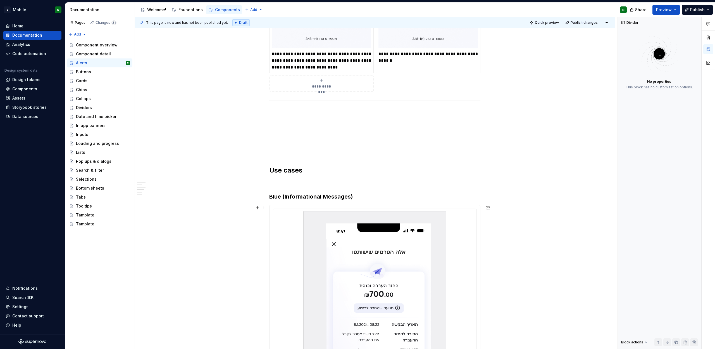
scroll to position [947, 0]
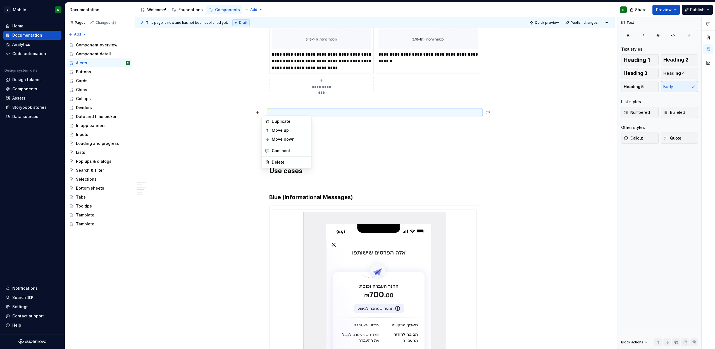
click at [265, 102] on div "**********" at bounding box center [375, 117] width 480 height 1937
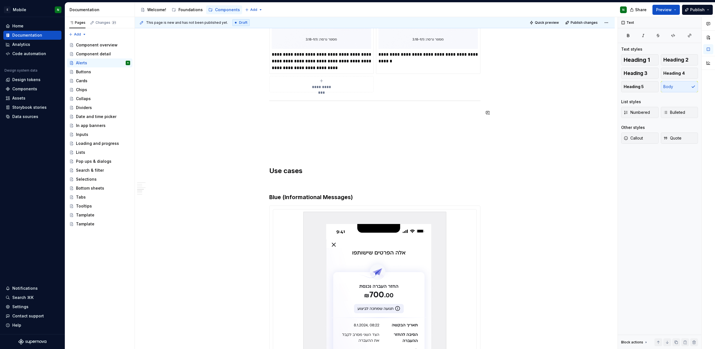
drag, startPoint x: 265, startPoint y: 100, endPoint x: 298, endPoint y: 105, distance: 32.8
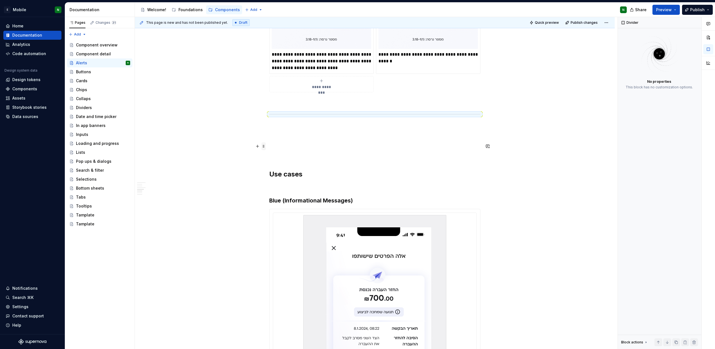
click at [264, 146] on span at bounding box center [263, 146] width 4 height 8
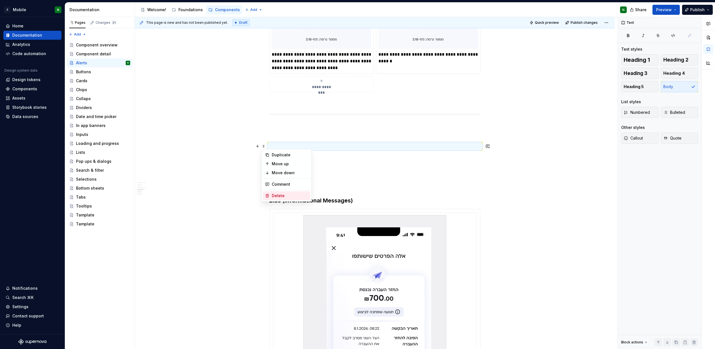
click at [281, 196] on div "Delete" at bounding box center [290, 196] width 36 height 6
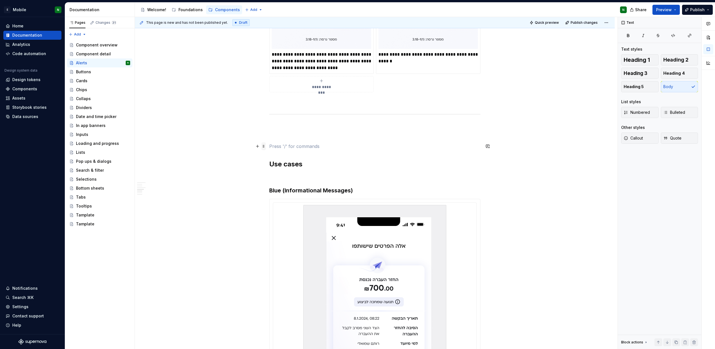
click at [265, 144] on span at bounding box center [263, 146] width 4 height 8
click at [284, 193] on div "Delete" at bounding box center [290, 196] width 36 height 6
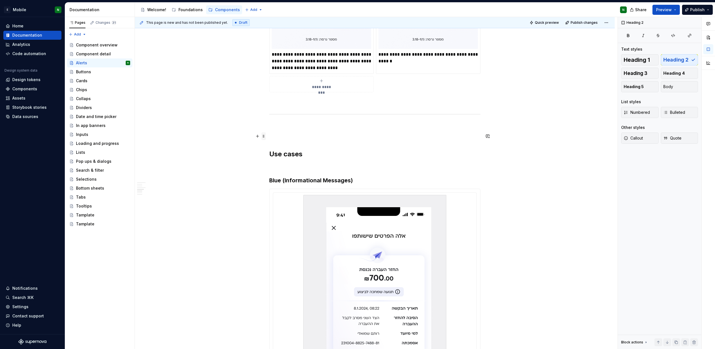
click at [265, 133] on span at bounding box center [263, 136] width 4 height 8
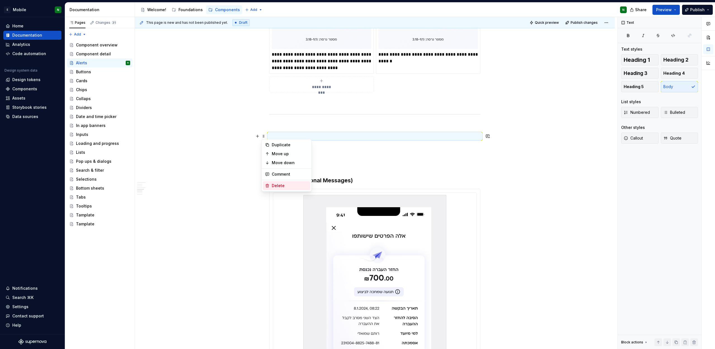
click at [278, 181] on div "Delete" at bounding box center [286, 185] width 47 height 9
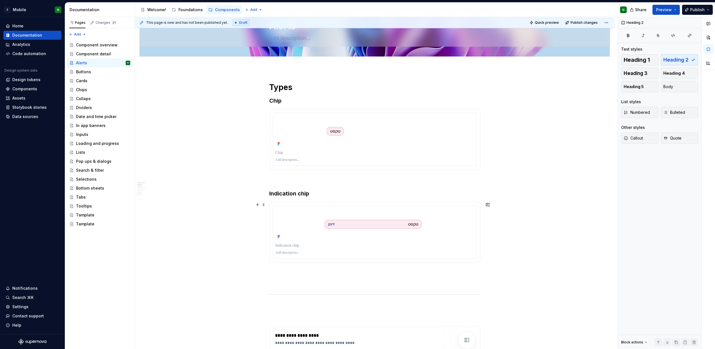
scroll to position [0, 0]
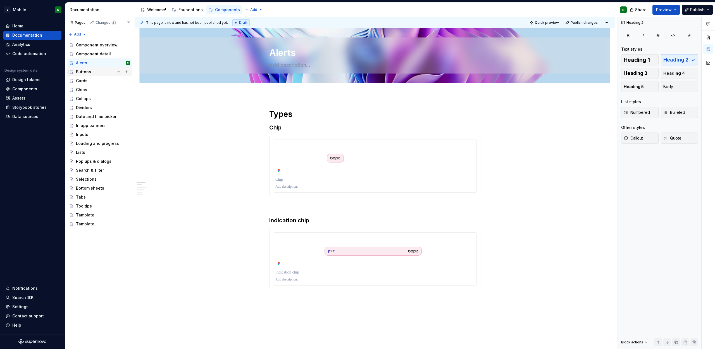
click at [84, 70] on div "Buttons" at bounding box center [83, 72] width 15 height 6
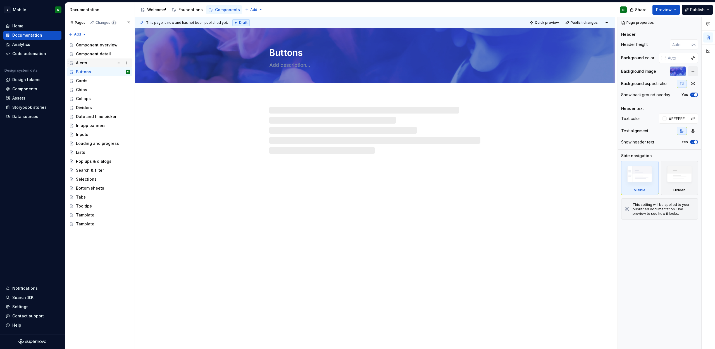
click at [82, 65] on div "Alerts" at bounding box center [81, 63] width 11 height 6
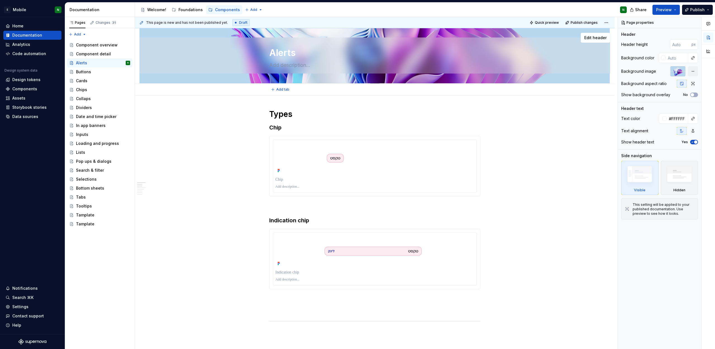
click at [280, 54] on textarea "Alerts" at bounding box center [373, 52] width 211 height 13
type textarea "*"
click at [663, 120] on div at bounding box center [664, 118] width 4 height 4
type input "#836565"
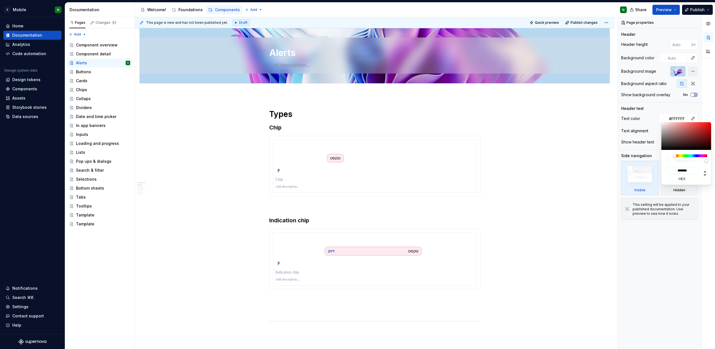
type input "*******"
type input "#523636"
type input "*******"
type input "#170D0D"
type input "*******"
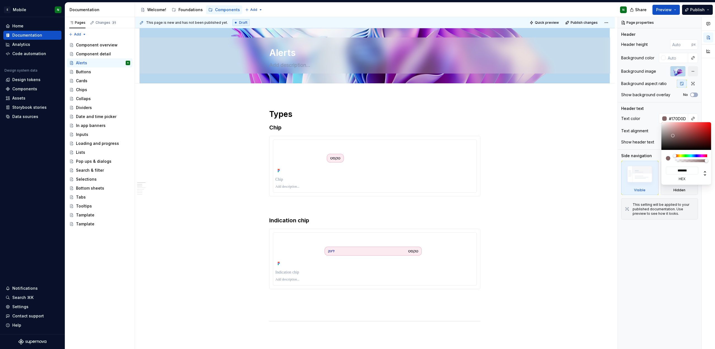
type input "#000000"
type input "*******"
drag, startPoint x: 673, startPoint y: 135, endPoint x: 685, endPoint y: 154, distance: 22.6
click at [685, 154] on div "******* hex" at bounding box center [687, 153] width 50 height 62
click at [296, 62] on html "E Mobile N Home Documentation Analytics Code automation Design system data Desi…" at bounding box center [357, 174] width 715 height 349
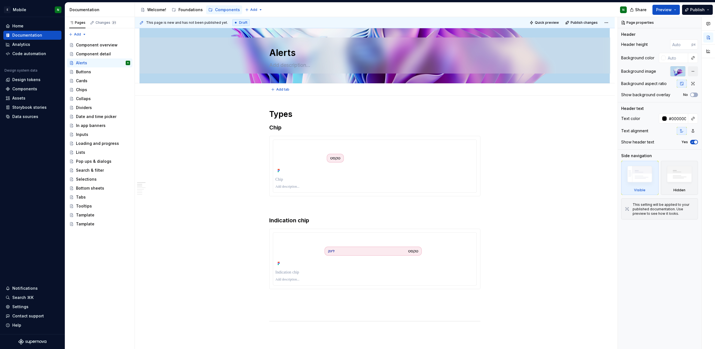
click at [301, 67] on html "E Mobile N Home Documentation Analytics Code automation Design system data Desi…" at bounding box center [357, 174] width 715 height 349
click at [326, 67] on textarea at bounding box center [373, 65] width 211 height 9
paste textarea "displays important notifications and system messages to users"
type textarea "*"
type textarea "displays important notifications and system messages to users"
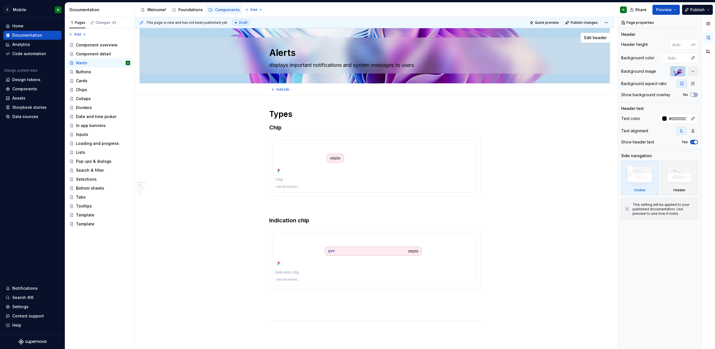
click at [271, 66] on textarea "displays important notifications and system messages to users" at bounding box center [373, 65] width 211 height 9
click at [272, 66] on textarea "displays important notifications and system messages to users" at bounding box center [373, 65] width 211 height 9
type textarea "*"
type textarea "Displays important notifications and system messages to users"
type textarea "*"
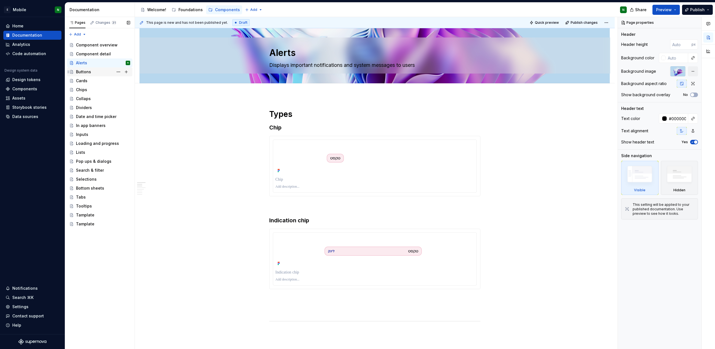
type textarea "Displays important notifications and system messages to users"
click at [99, 71] on div "Buttons" at bounding box center [103, 72] width 54 height 8
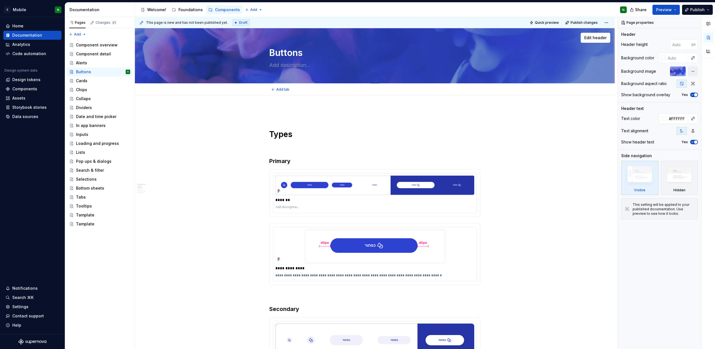
click at [429, 64] on textarea at bounding box center [373, 65] width 211 height 9
click at [695, 73] on button "button" at bounding box center [693, 71] width 10 height 10
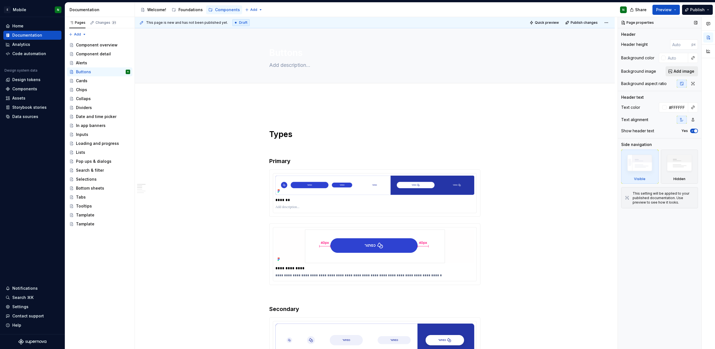
click at [684, 74] on button "Add image" at bounding box center [682, 71] width 32 height 10
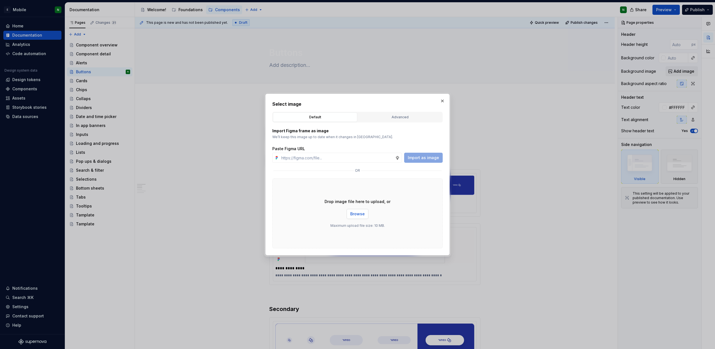
click at [359, 215] on span "Browse" at bounding box center [357, 214] width 15 height 6
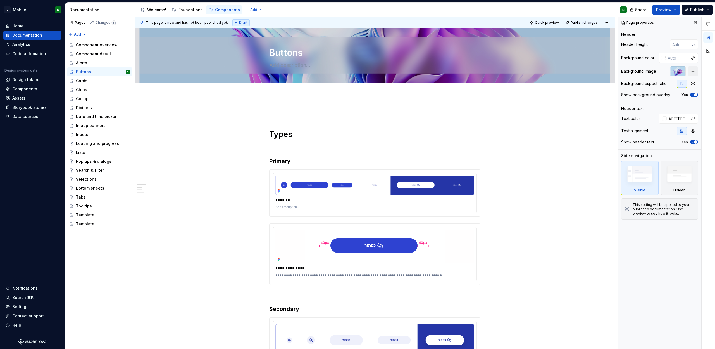
click at [693, 96] on icon "button" at bounding box center [692, 94] width 4 height 3
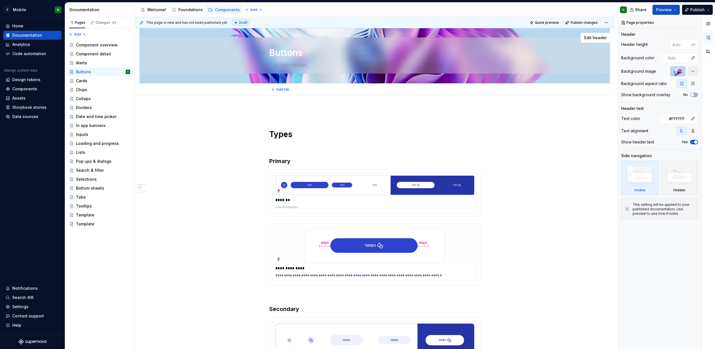
click at [296, 55] on textarea "Buttons" at bounding box center [373, 52] width 211 height 13
type textarea "*"
click at [661, 119] on div at bounding box center [663, 118] width 8 height 10
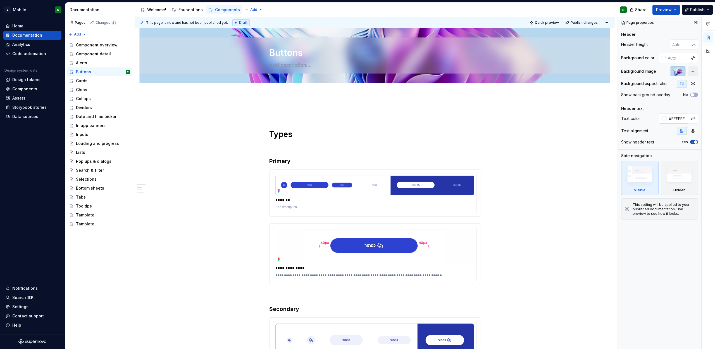
click at [664, 120] on div at bounding box center [664, 118] width 4 height 4
type input "#A57D7D"
type input "*******"
type input "#9B7676"
type input "*******"
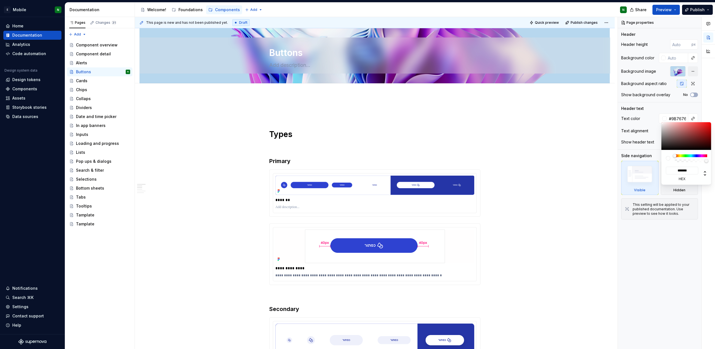
type input "#6A5656"
type input "*******"
type input "#292424"
type input "*******"
type input "#272222"
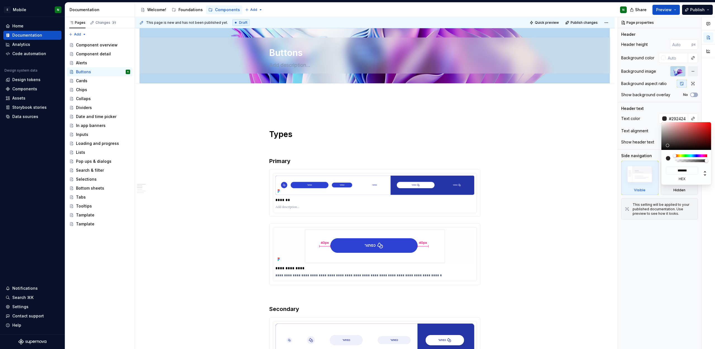
type input "*******"
type input "#0F0E0E"
type input "*******"
type input "#000000"
type input "*******"
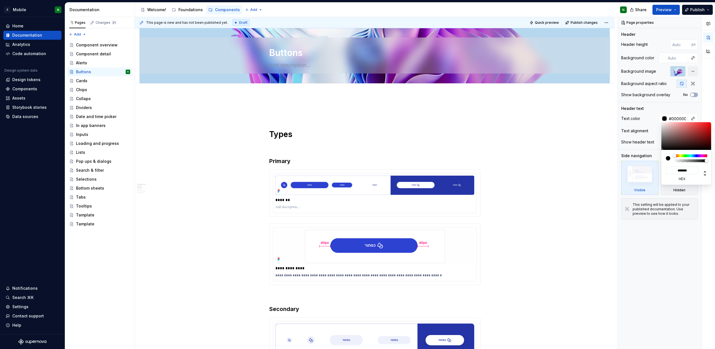
drag, startPoint x: 674, startPoint y: 132, endPoint x: 598, endPoint y: 141, distance: 76.9
click at [663, 161] on div "******* hex" at bounding box center [687, 153] width 50 height 62
click at [280, 53] on html "E Mobile N Home Documentation Analytics Code automation Design system data Desi…" at bounding box center [357, 174] width 715 height 349
click at [486, 137] on html "E Mobile N Home Documentation Analytics Code automation Design system data Desi…" at bounding box center [357, 174] width 715 height 349
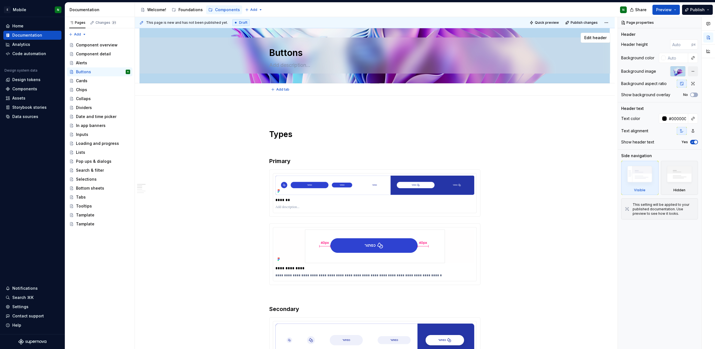
click at [291, 65] on textarea at bounding box center [373, 65] width 211 height 9
paste textarea "trigger actions or navigate users through the interface"
type textarea "*"
type textarea "trigger actions or navigate users through the interface"
click at [268, 66] on textarea "trigger actions or navigate users through the interface" at bounding box center [373, 65] width 211 height 9
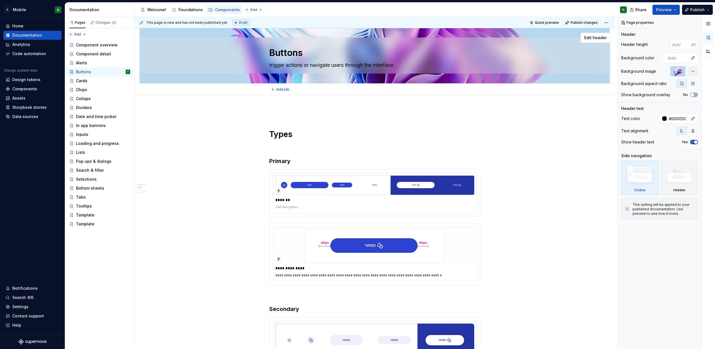
type textarea "*"
type textarea "rigger actions or navigate users through the interface"
type textarea "*"
type textarea "Trigger actions or navigate users through the interface"
type textarea "*"
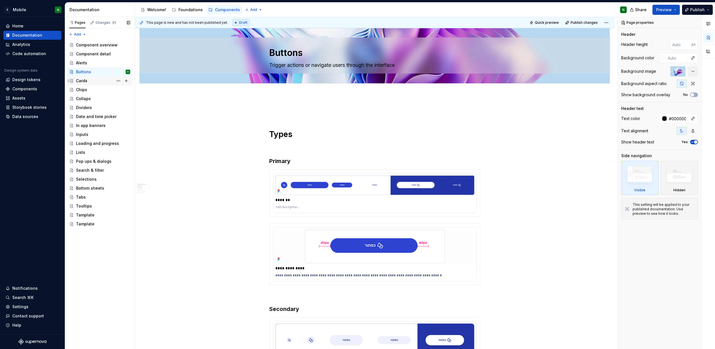
type textarea "Trigger actions or navigate users through the interface"
click at [90, 83] on div "Cards" at bounding box center [103, 81] width 54 height 8
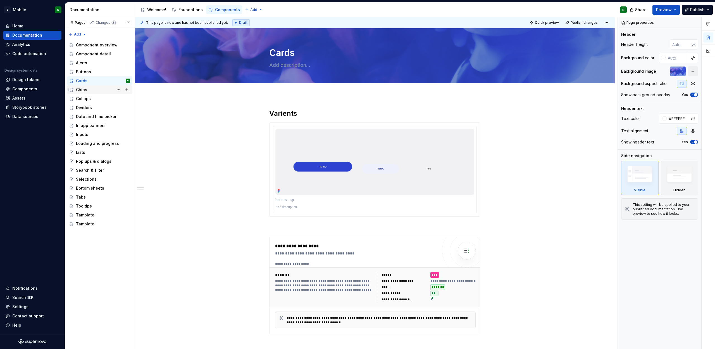
click at [88, 89] on div "Chips" at bounding box center [103, 90] width 54 height 8
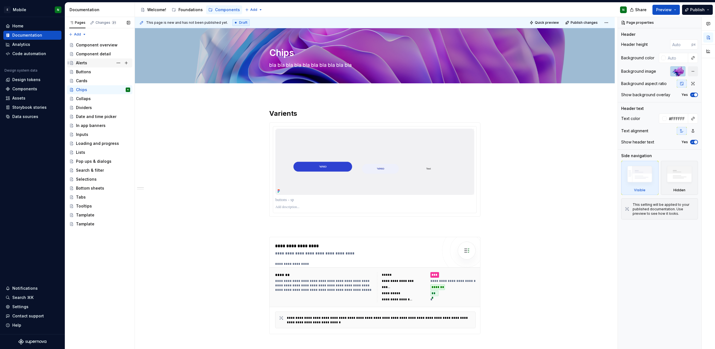
click at [100, 60] on div "Alerts" at bounding box center [103, 63] width 54 height 8
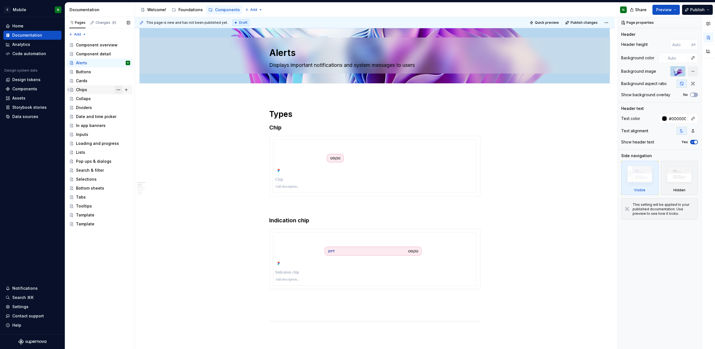
click at [115, 89] on button "Page tree" at bounding box center [119, 90] width 8 height 8
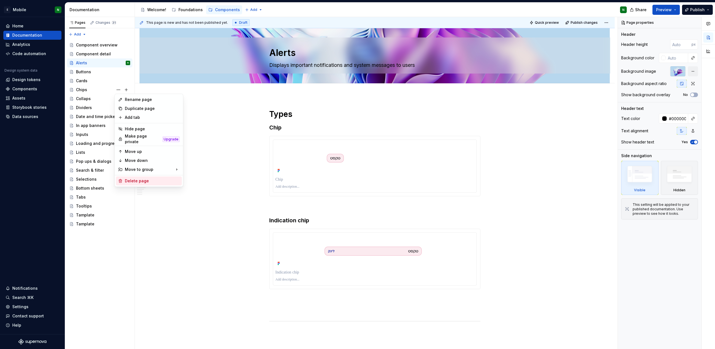
click at [142, 179] on div "Delete page" at bounding box center [152, 181] width 55 height 6
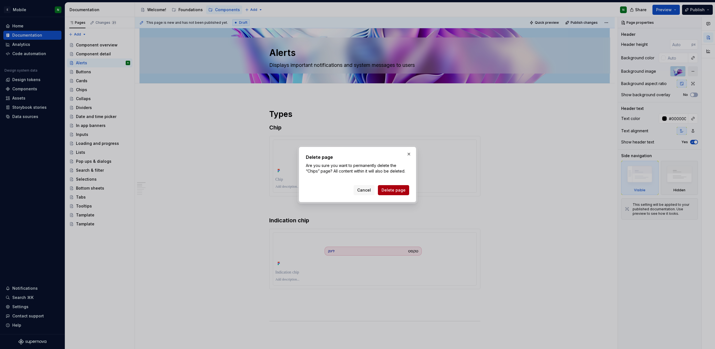
click at [398, 186] on button "Delete page" at bounding box center [393, 190] width 31 height 10
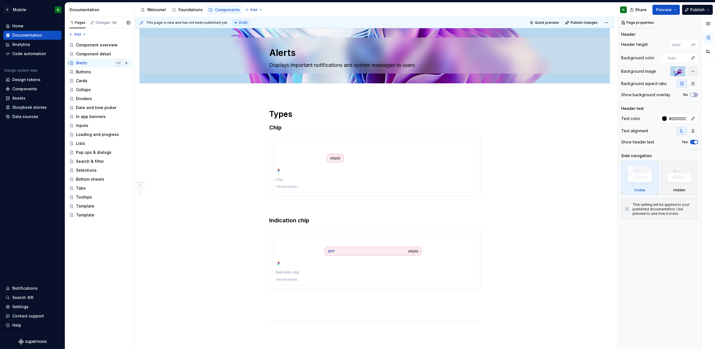
click at [118, 64] on button "Page tree" at bounding box center [119, 63] width 8 height 8
type textarea "*"
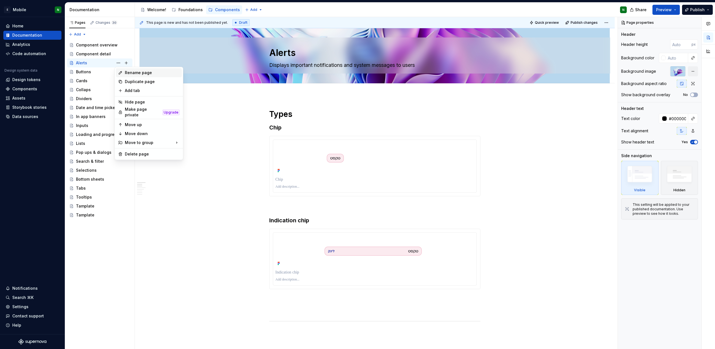
click at [153, 70] on div "Rename page" at bounding box center [152, 73] width 55 height 6
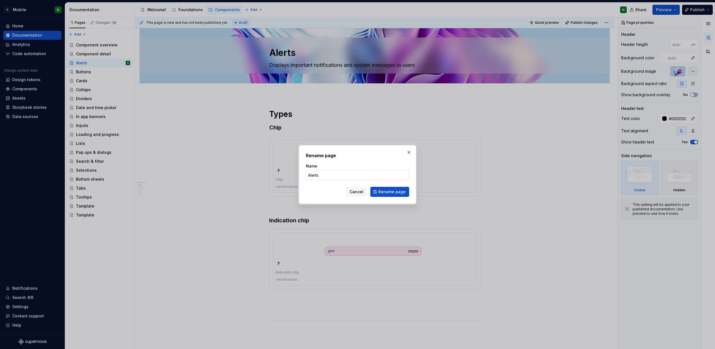
click at [322, 175] on input "Alerts" at bounding box center [357, 175] width 103 height 10
click at [342, 176] on input "Alerts (Chips)" at bounding box center [357, 175] width 103 height 10
type input "Alerts (Chips)"
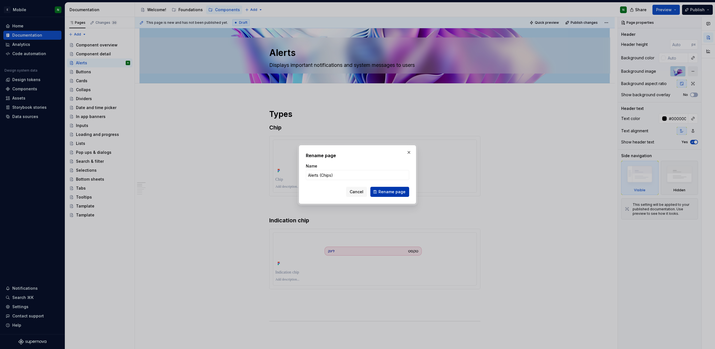
click at [387, 194] on button "Rename page" at bounding box center [389, 192] width 39 height 10
type textarea "*"
type textarea "Alerts (Chips)"
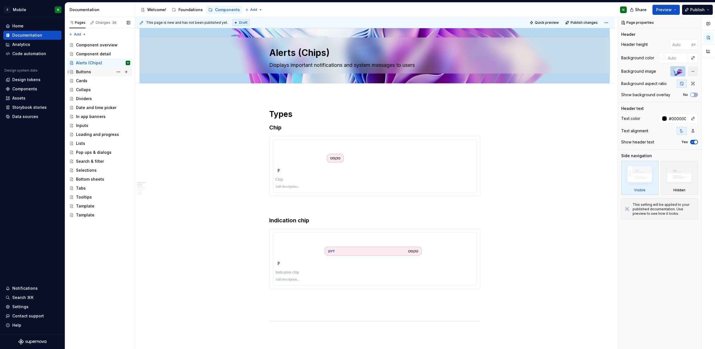
click at [95, 70] on div "Buttons" at bounding box center [103, 72] width 54 height 8
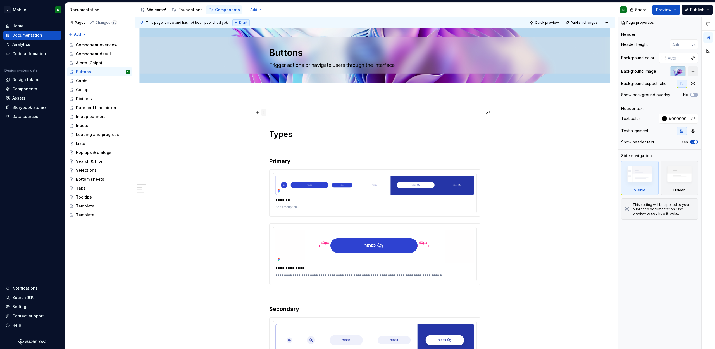
click at [265, 114] on span at bounding box center [263, 112] width 4 height 8
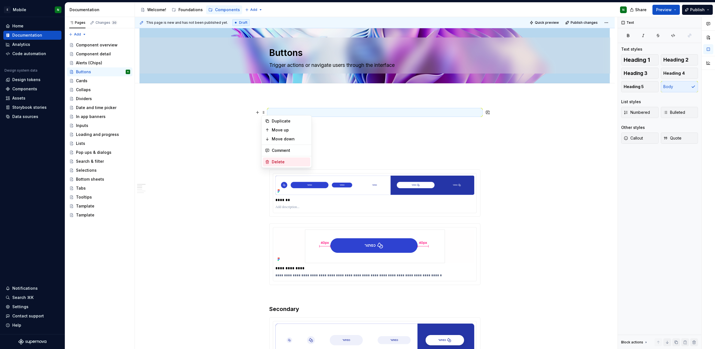
click at [280, 159] on div "Delete" at bounding box center [290, 162] width 36 height 6
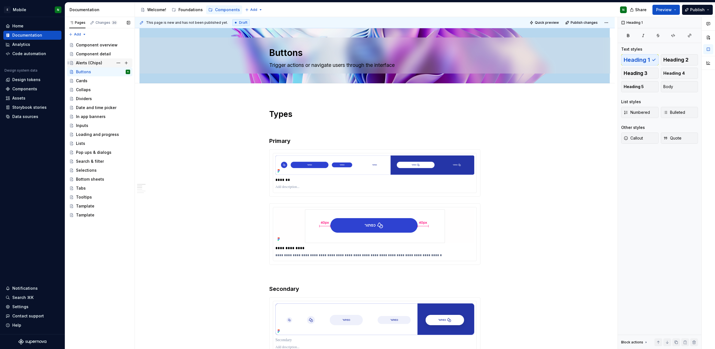
click at [97, 61] on div "Alerts (Chips)" at bounding box center [89, 63] width 26 height 6
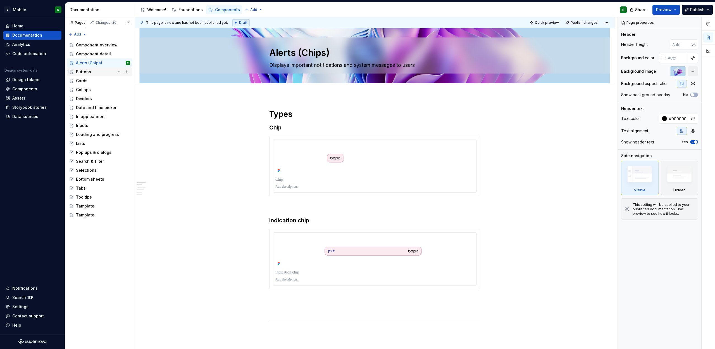
click at [94, 74] on div "Buttons" at bounding box center [103, 72] width 54 height 8
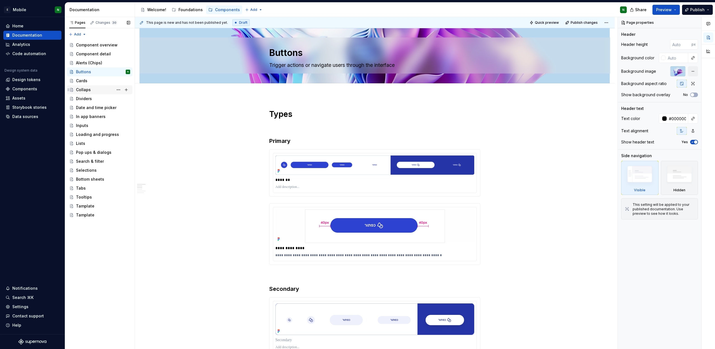
click at [94, 90] on div "Collaps" at bounding box center [103, 90] width 54 height 8
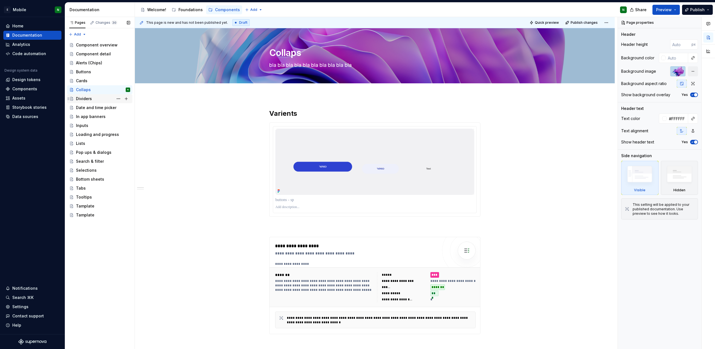
click at [94, 97] on div "Dividers" at bounding box center [103, 99] width 54 height 8
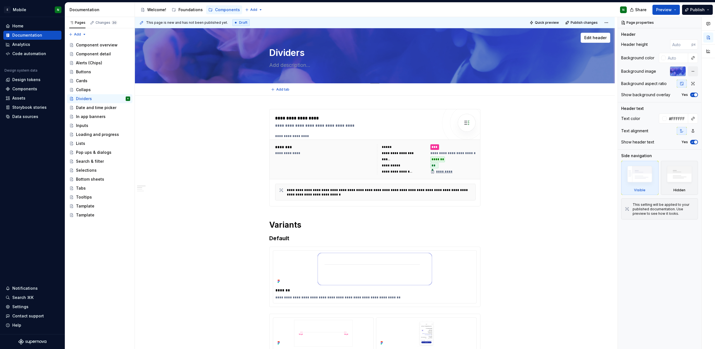
click at [281, 64] on textarea at bounding box center [373, 65] width 211 height 9
paste textarea "separates content and groups elements for clearer structure"
type textarea "*"
type textarea "separates content and groups elements for clearer structure"
click at [268, 68] on textarea "separates content and groups elements for clearer structure" at bounding box center [373, 65] width 211 height 9
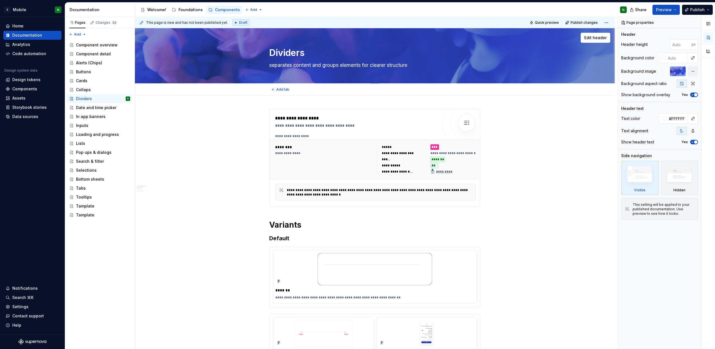
type textarea "*"
type textarea "eparates content and groups elements for clearer structure"
type textarea "*"
type textarea "Separates content and groups elements for clearer structure"
click at [294, 63] on textarea "Separates content and groups elements for clearer structure" at bounding box center [373, 65] width 211 height 9
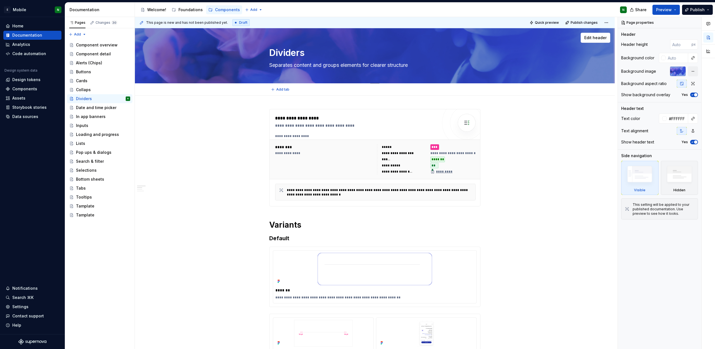
click at [294, 63] on textarea "Separates content and groups elements for clearer structure" at bounding box center [373, 65] width 211 height 9
type textarea "*"
type textarea "Separates content and groups elements for clearer structure"
click at [662, 119] on div at bounding box center [664, 118] width 4 height 4
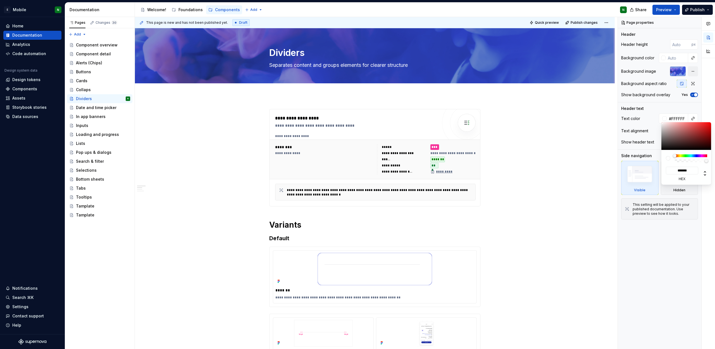
type input "#936E6E"
type input "*******"
type input "#906C6C"
type input "*******"
type input "#1F1F1F"
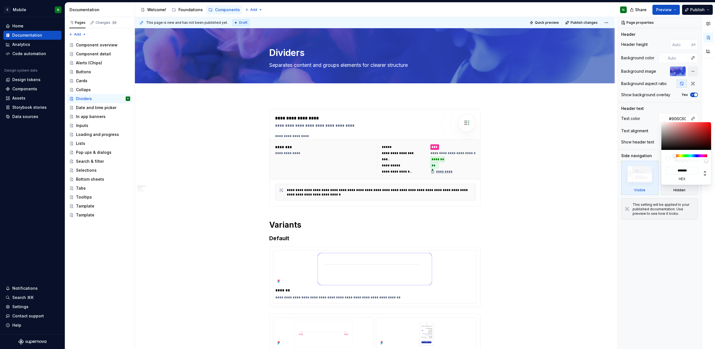
type input "*******"
type input "#000000"
type input "*******"
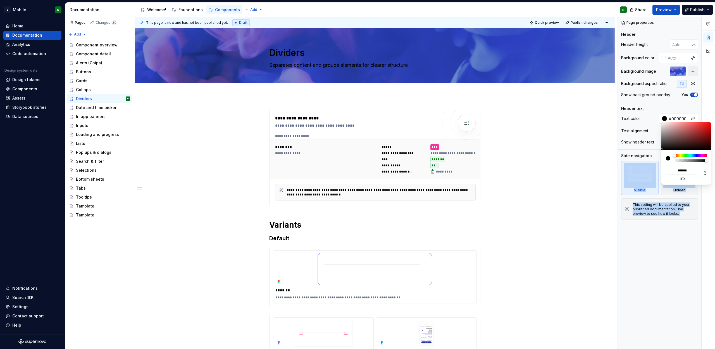
drag, startPoint x: 674, startPoint y: 134, endPoint x: 638, endPoint y: 160, distance: 45.0
click at [652, 157] on body "E Mobile N Home Documentation Analytics Code automation Design system data Desi…" at bounding box center [357, 174] width 715 height 349
click at [550, 66] on html "E Mobile N Home Documentation Analytics Code automation Design system data Desi…" at bounding box center [357, 174] width 715 height 349
click at [696, 70] on div "Comments Open comments No comments yet Select ‘Comment’ from the block context …" at bounding box center [666, 183] width 97 height 332
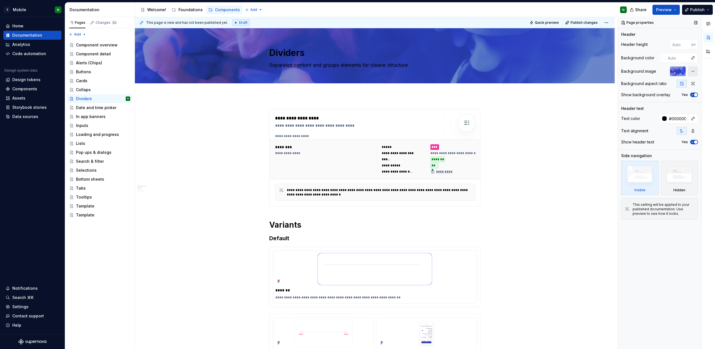
click at [695, 72] on button "button" at bounding box center [693, 71] width 10 height 10
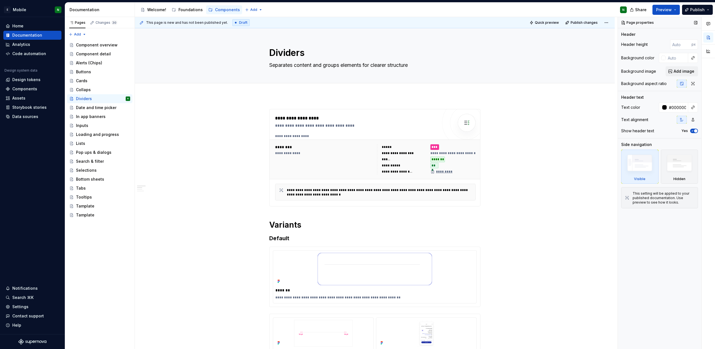
click at [695, 72] on button "Add image" at bounding box center [682, 71] width 32 height 10
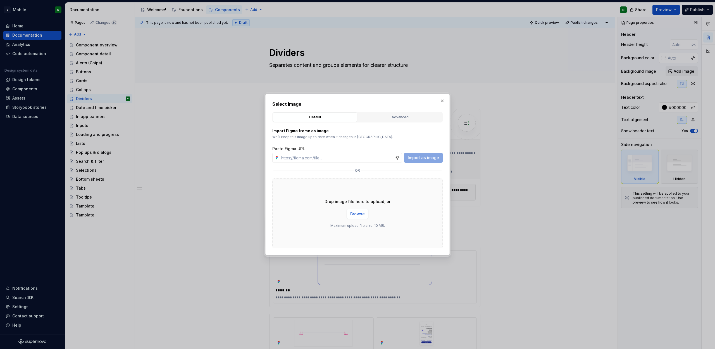
click at [361, 215] on span "Browse" at bounding box center [357, 214] width 15 height 6
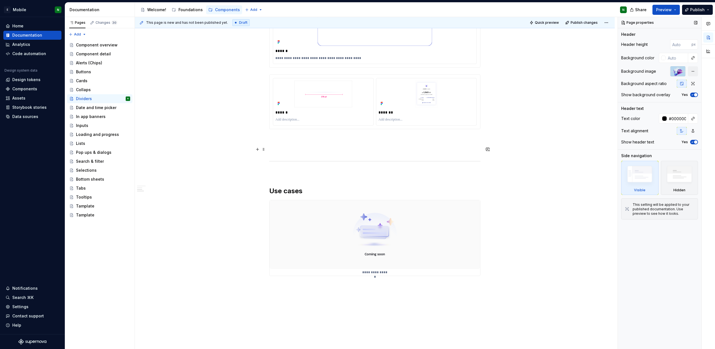
scroll to position [391, 0]
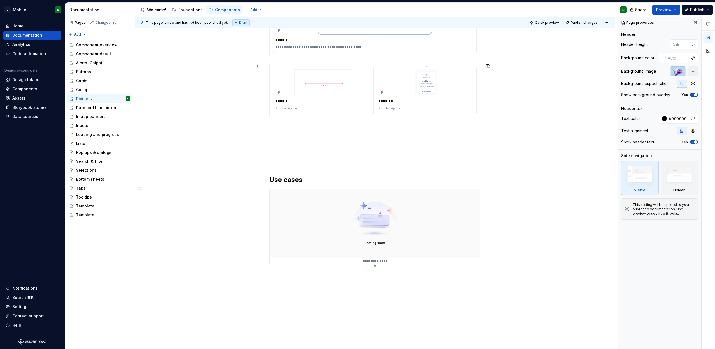
click at [448, 87] on img at bounding box center [427, 82] width 96 height 27
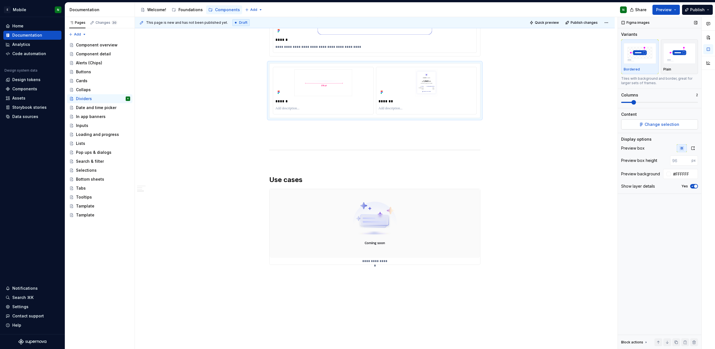
click at [638, 126] on button "Change selection" at bounding box center [659, 124] width 77 height 10
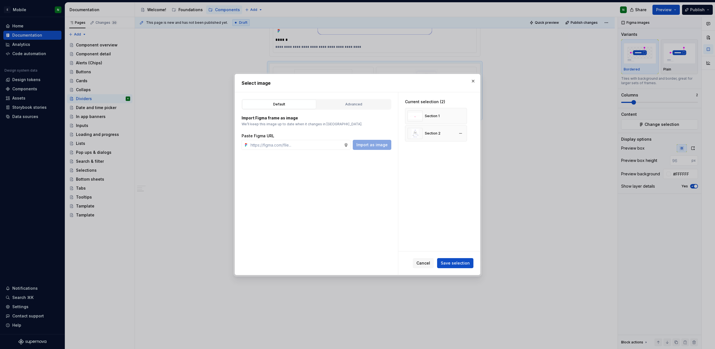
click at [439, 130] on div "Section 2" at bounding box center [424, 133] width 33 height 11
click at [414, 133] on img at bounding box center [415, 133] width 15 height 11
click at [350, 109] on button "Advanced" at bounding box center [354, 103] width 74 height 9
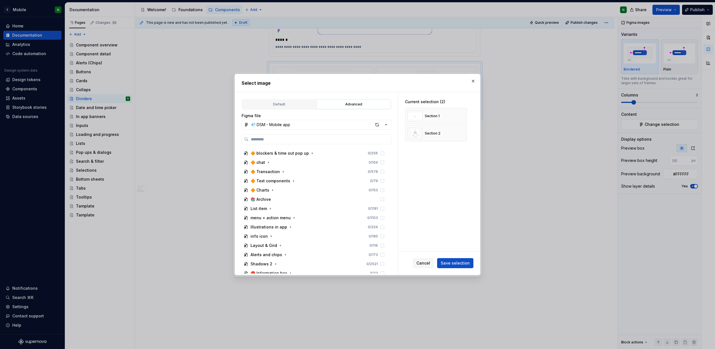
scroll to position [455, 0]
click at [277, 103] on div "Default" at bounding box center [279, 104] width 70 height 6
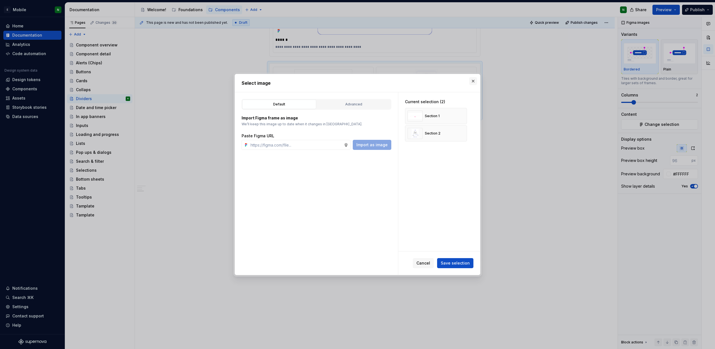
click at [474, 80] on button "button" at bounding box center [473, 81] width 8 height 8
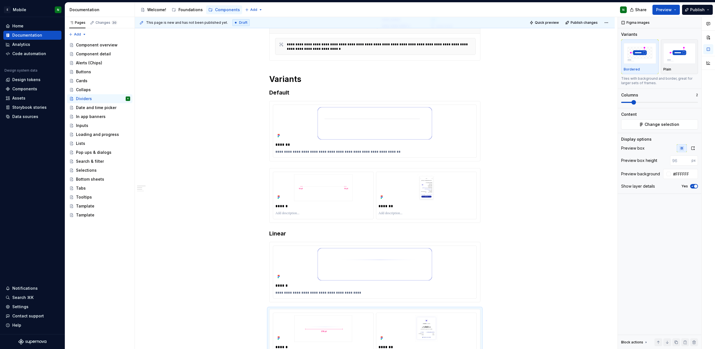
scroll to position [144, 0]
click at [263, 172] on span at bounding box center [263, 172] width 4 height 8
click at [277, 220] on div "Delete" at bounding box center [290, 221] width 36 height 6
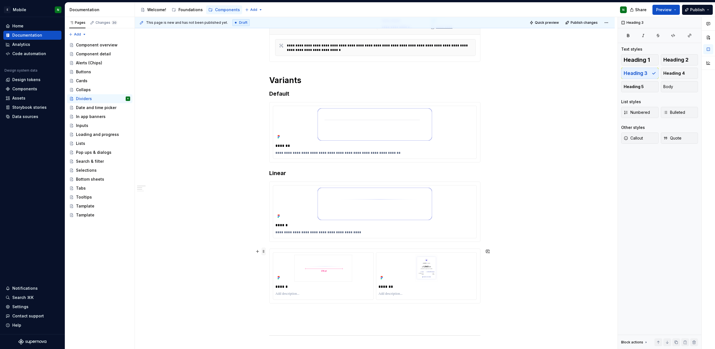
click at [263, 252] on span at bounding box center [263, 251] width 4 height 8
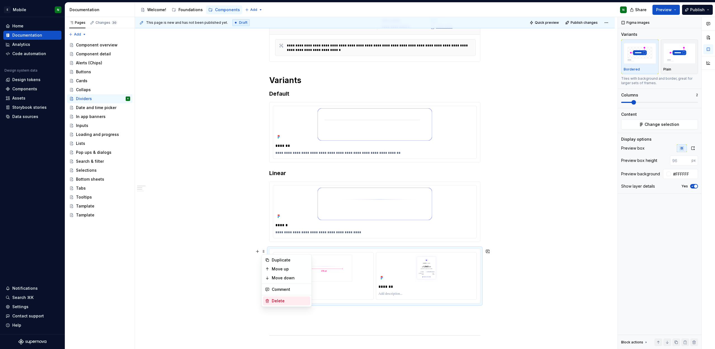
click at [287, 300] on div "Delete" at bounding box center [290, 301] width 36 height 6
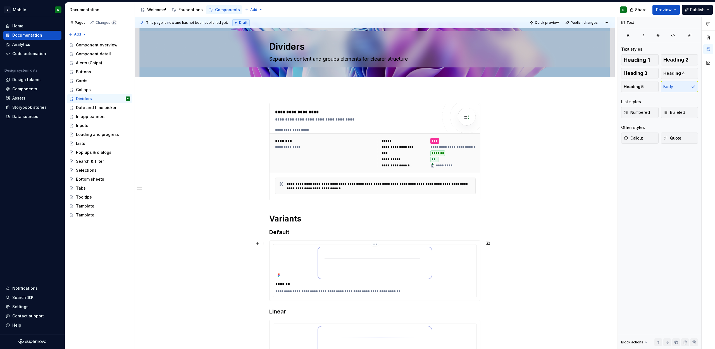
scroll to position [0, 0]
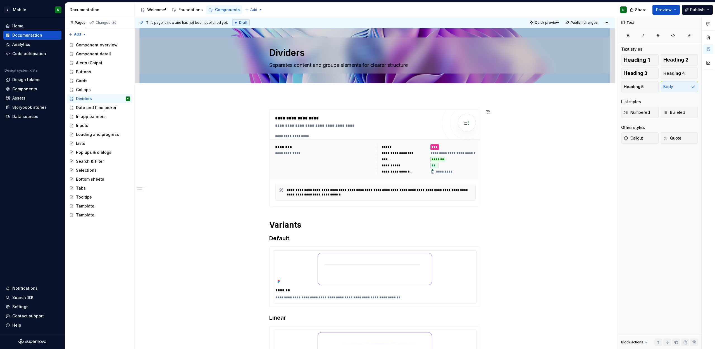
drag, startPoint x: 263, startPoint y: 224, endPoint x: 266, endPoint y: 103, distance: 121.0
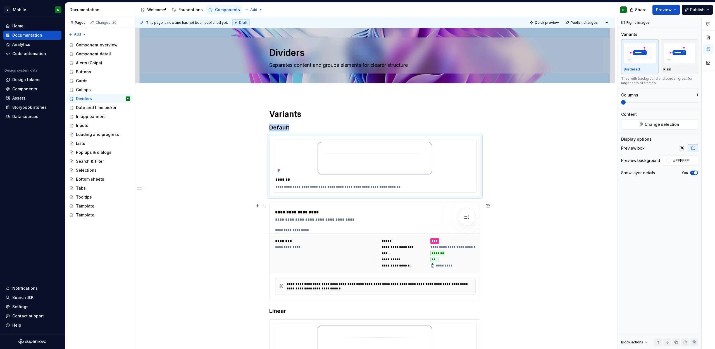
scroll to position [54, 0]
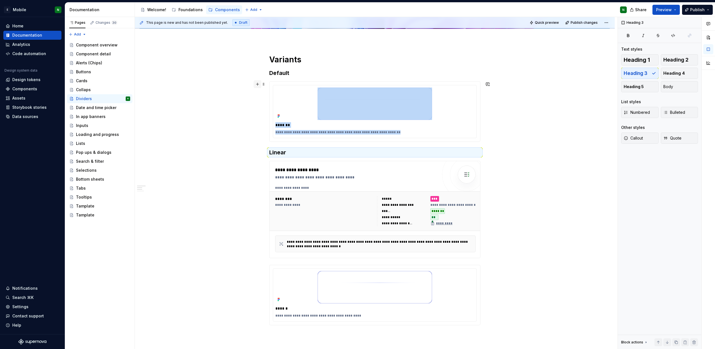
click at [255, 84] on button "button" at bounding box center [258, 84] width 8 height 8
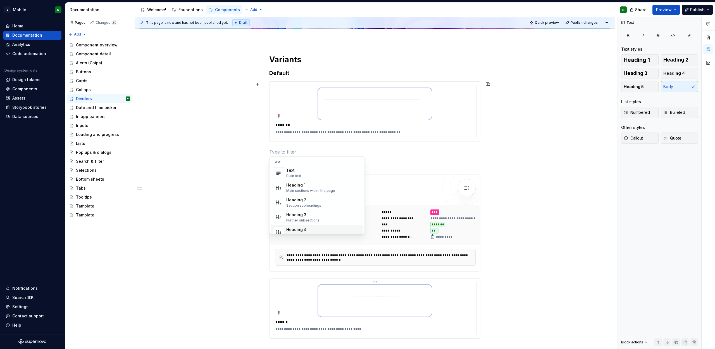
scroll to position [65, 0]
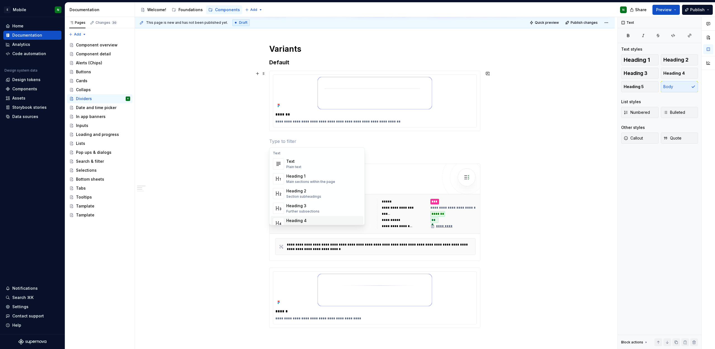
click at [267, 272] on div "**********" at bounding box center [375, 307] width 480 height 555
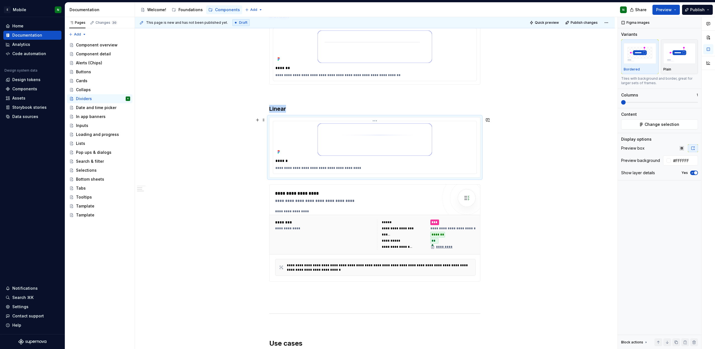
scroll to position [112, 0]
click at [258, 118] on button "button" at bounding box center [258, 119] width 8 height 8
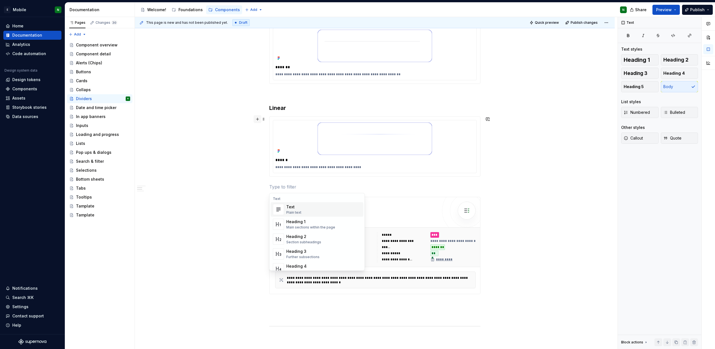
click at [258, 118] on button "button" at bounding box center [258, 119] width 8 height 8
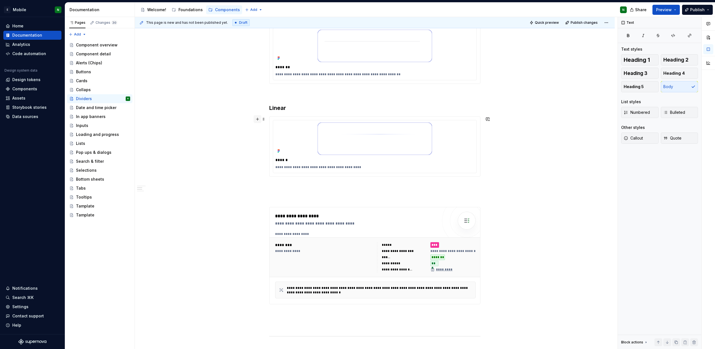
click at [258, 118] on button "button" at bounding box center [258, 119] width 8 height 8
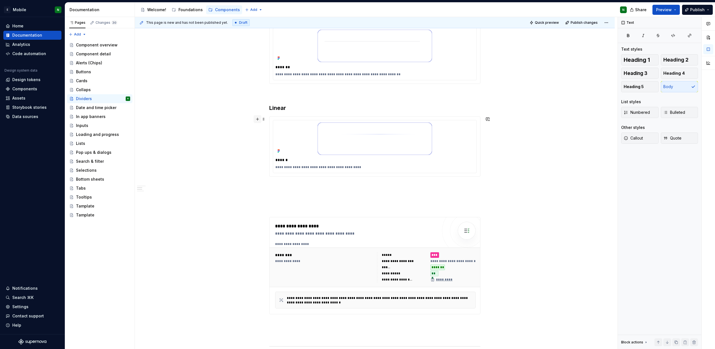
click at [258, 118] on button "button" at bounding box center [258, 119] width 8 height 8
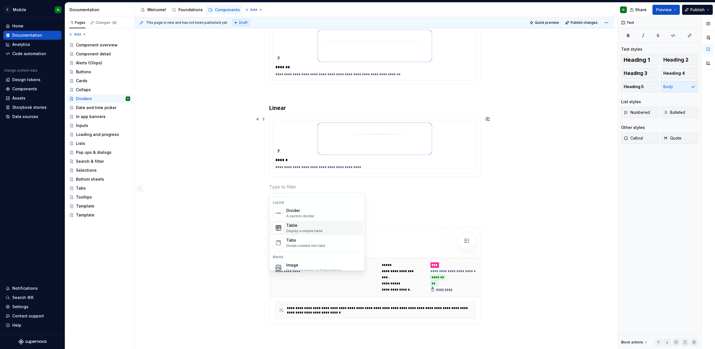
scroll to position [183, 0]
click at [312, 211] on div "A section divider" at bounding box center [300, 212] width 28 height 4
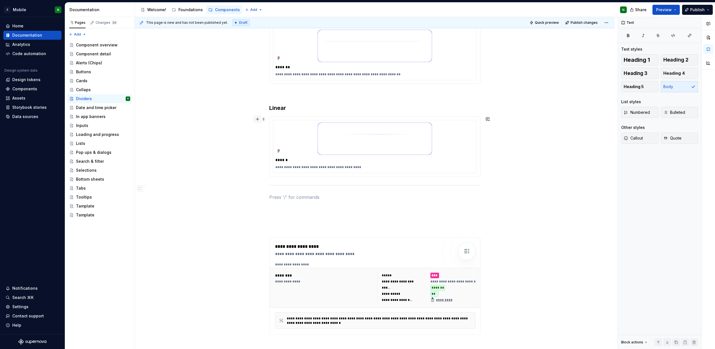
click at [257, 122] on button "button" at bounding box center [258, 119] width 8 height 8
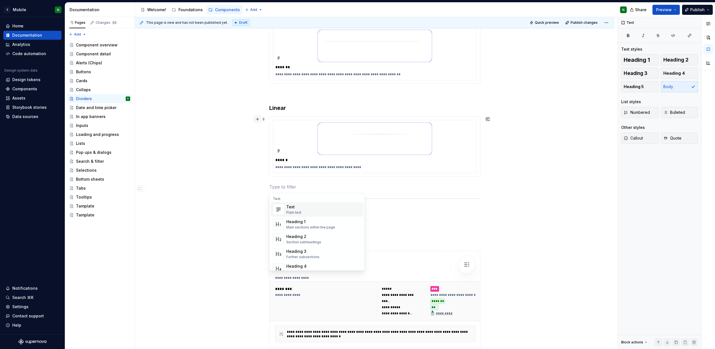
click at [257, 122] on button "button" at bounding box center [258, 119] width 8 height 8
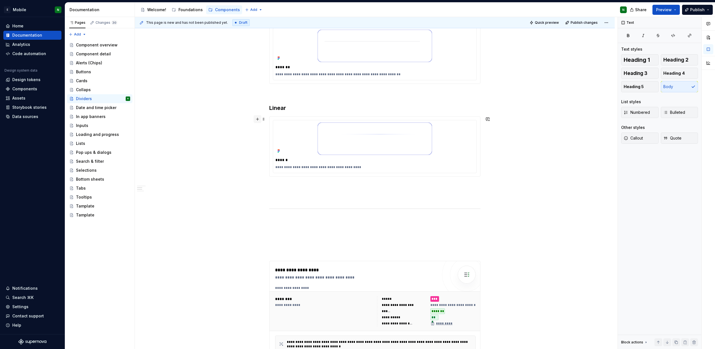
click at [257, 122] on button "button" at bounding box center [258, 119] width 8 height 8
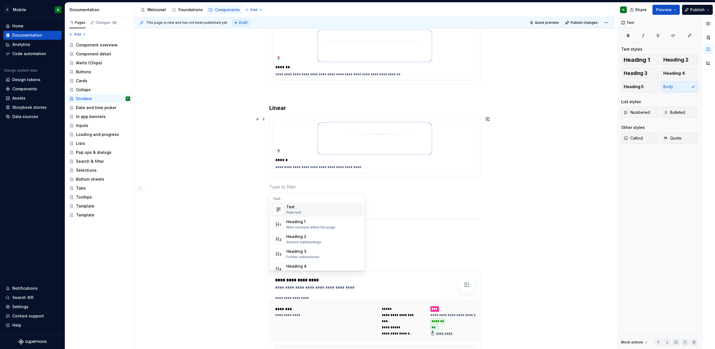
click at [450, 254] on div "**********" at bounding box center [374, 256] width 211 height 518
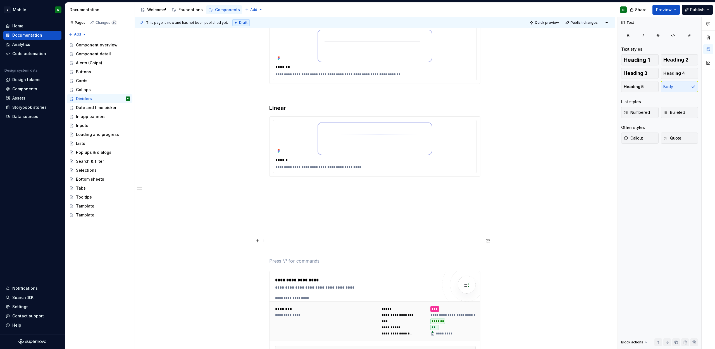
click at [263, 238] on span at bounding box center [263, 241] width 4 height 8
click at [272, 290] on div "Delete" at bounding box center [290, 290] width 36 height 6
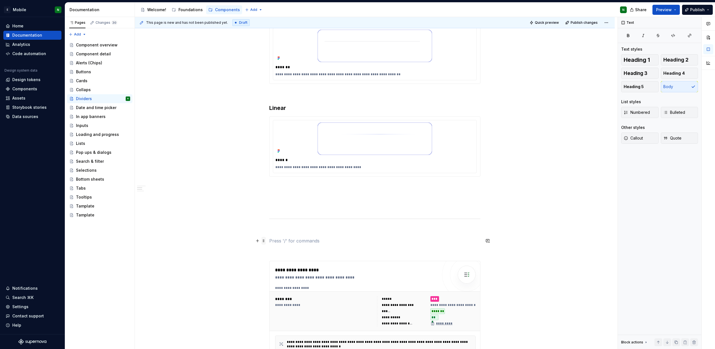
click at [263, 239] on span at bounding box center [263, 241] width 4 height 8
click at [279, 288] on div "Delete" at bounding box center [290, 290] width 36 height 6
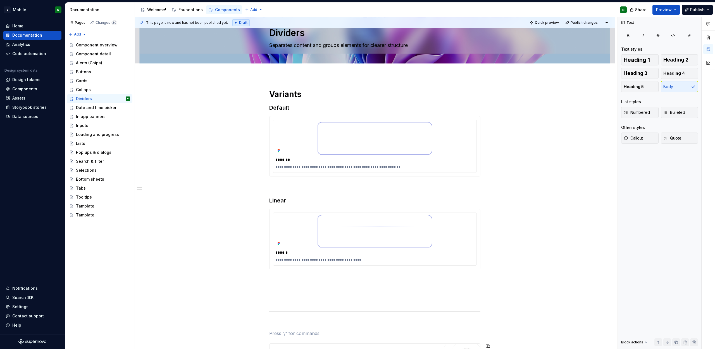
scroll to position [0, 0]
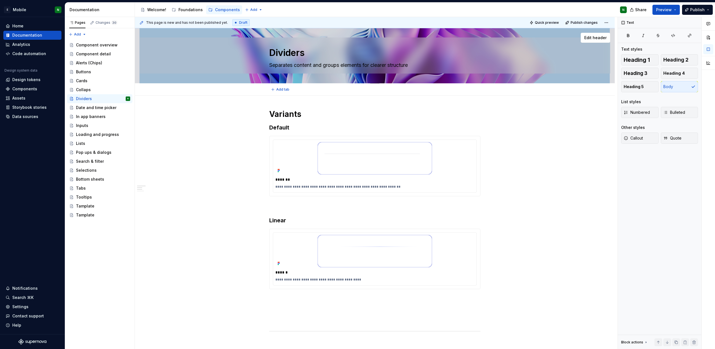
click at [494, 64] on div at bounding box center [375, 55] width 480 height 55
click at [504, 35] on div "Edit header" at bounding box center [372, 38] width 475 height 10
click at [542, 72] on div at bounding box center [375, 55] width 480 height 55
click at [563, 94] on div "Add tab" at bounding box center [375, 89] width 480 height 12
click at [460, 50] on textarea "Dividers" at bounding box center [373, 52] width 211 height 13
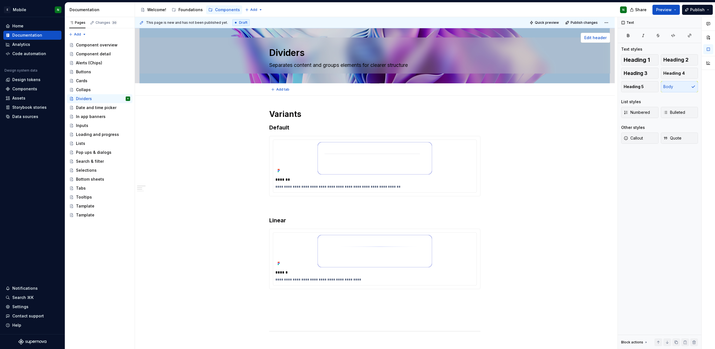
click at [590, 37] on span "Edit header" at bounding box center [595, 38] width 22 height 6
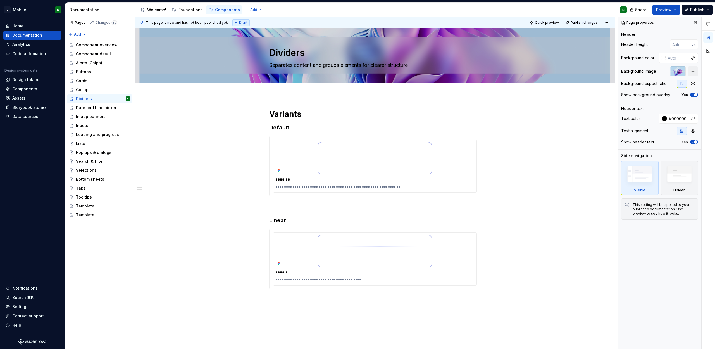
click at [693, 95] on icon "button" at bounding box center [692, 94] width 4 height 3
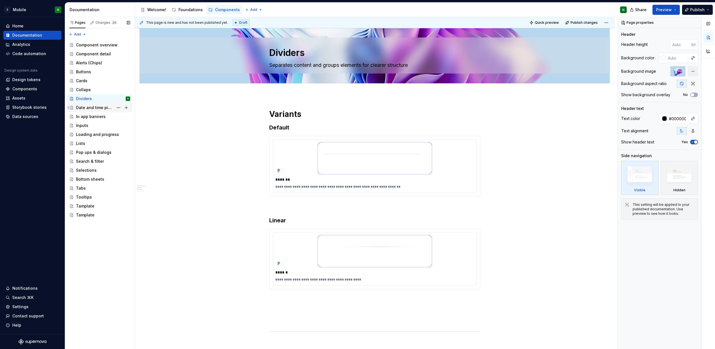
click at [94, 108] on div "Date and time picker" at bounding box center [94, 108] width 37 height 6
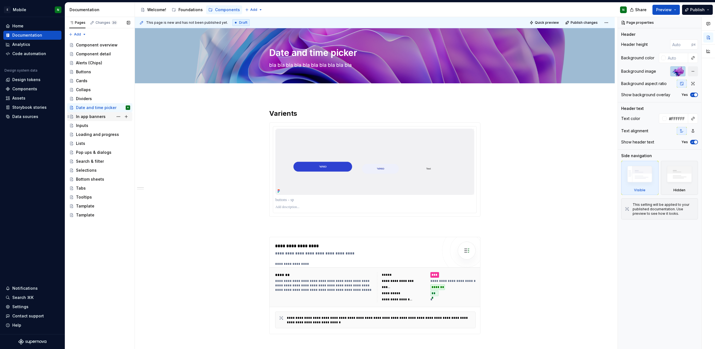
click at [89, 114] on div "In app banners" at bounding box center [91, 117] width 30 height 6
click at [88, 125] on div "Inputs" at bounding box center [103, 126] width 54 height 8
click at [573, 52] on div at bounding box center [375, 55] width 480 height 55
click at [695, 71] on button "button" at bounding box center [693, 71] width 10 height 10
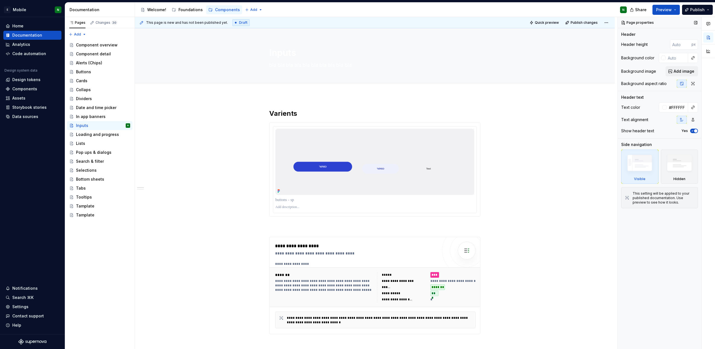
click at [695, 71] on button "Add image" at bounding box center [682, 71] width 32 height 10
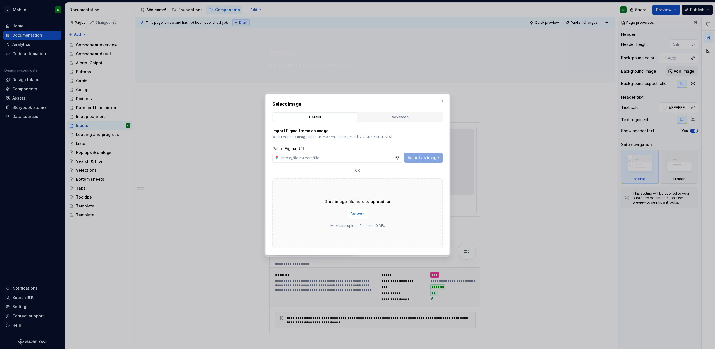
click at [355, 212] on span "Browse" at bounding box center [357, 214] width 15 height 6
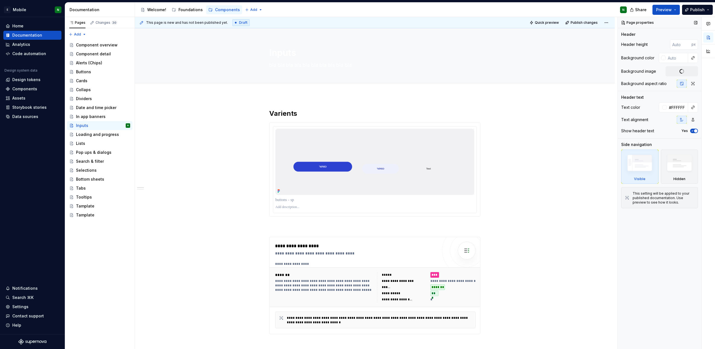
click at [690, 132] on div "Yes" at bounding box center [690, 131] width 16 height 4
click at [693, 130] on icon "button" at bounding box center [692, 130] width 4 height 3
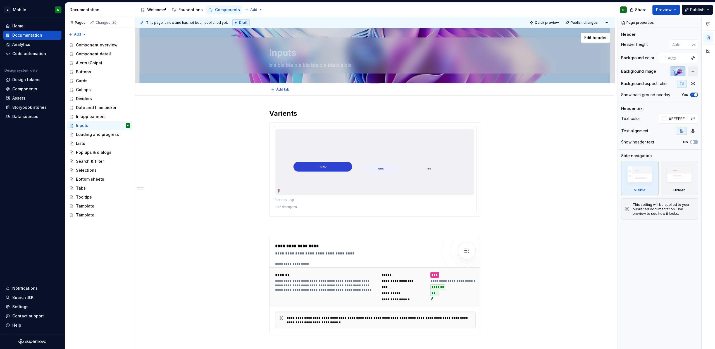
click at [295, 65] on textarea "bla bla bla bla bla bla bla bla bla bla" at bounding box center [373, 65] width 211 height 9
paste textarea "edit text or data within forms and interfaces"
type textarea "*"
type textarea "edit text or data within forms and interfaces"
type textarea "*"
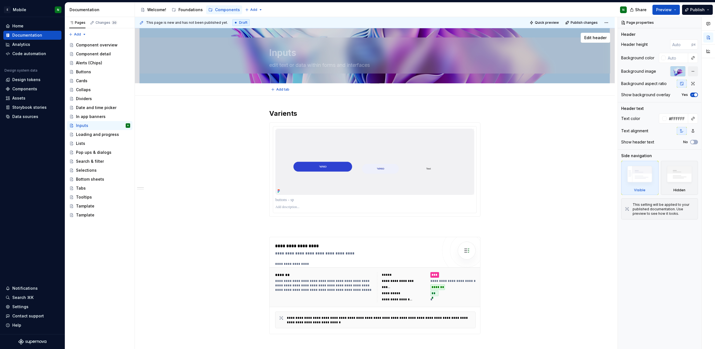
type textarea "edit text or data within forms and interfaces"
click at [268, 66] on div at bounding box center [375, 55] width 480 height 55
click at [269, 66] on textarea "edit text or data within forms and interfaces" at bounding box center [373, 65] width 211 height 9
click at [270, 67] on textarea "edit text or data within forms and interfaces" at bounding box center [373, 65] width 211 height 9
drag, startPoint x: 270, startPoint y: 66, endPoint x: 279, endPoint y: 67, distance: 9.2
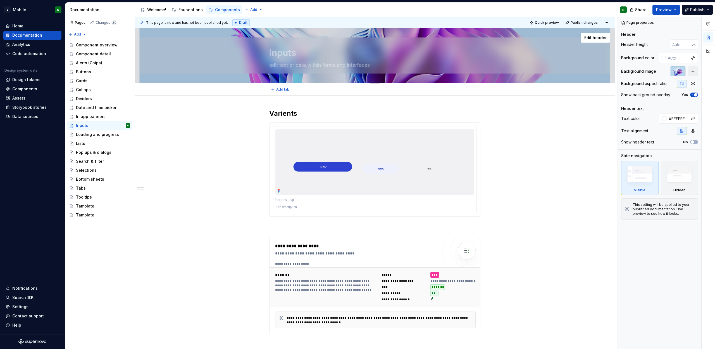
click at [279, 67] on textarea "edit text or data within forms and interfaces" at bounding box center [373, 65] width 211 height 9
type textarea "*"
type textarea "כtext or data within forms and interfaces"
type textarea "*"
type textarea "כןtext or data within forms and interfaces"
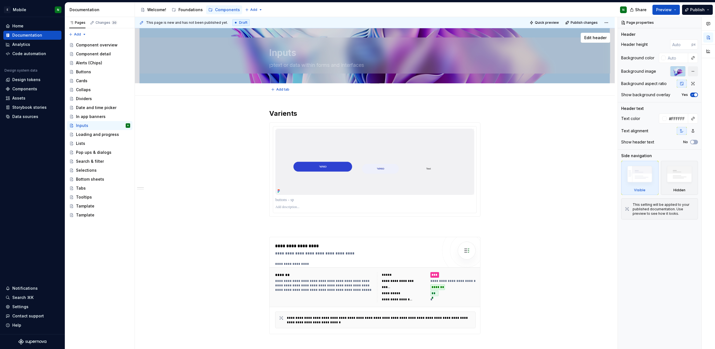
type textarea "*"
type textarea "כןךtext or data within forms and interfaces"
type textarea "*"
type textarea "כןךךtext or data within forms and interfaces"
type textarea "*"
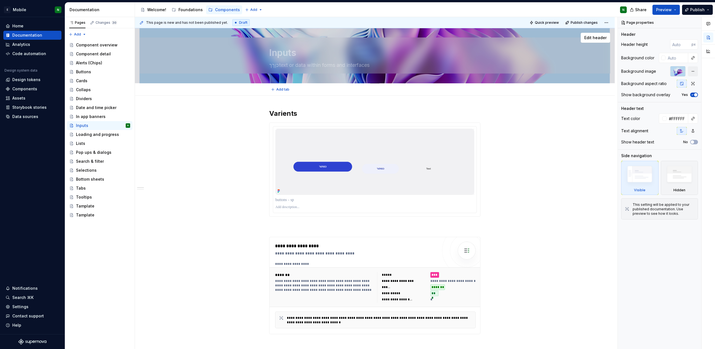
type textarea "כןךtext or data within forms and interfaces"
type textarea "*"
type textarea "כןtext or data within forms and interfaces"
type textarea "*"
type textarea "כtext or data within forms and interfaces"
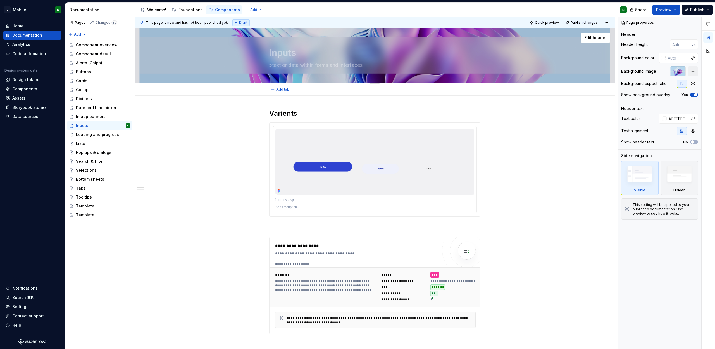
type textarea "*"
type textarea "text or data within forms and interfaces"
type textarea "*"
type textarea "Ftext or data within forms and interfaces"
type textarea "*"
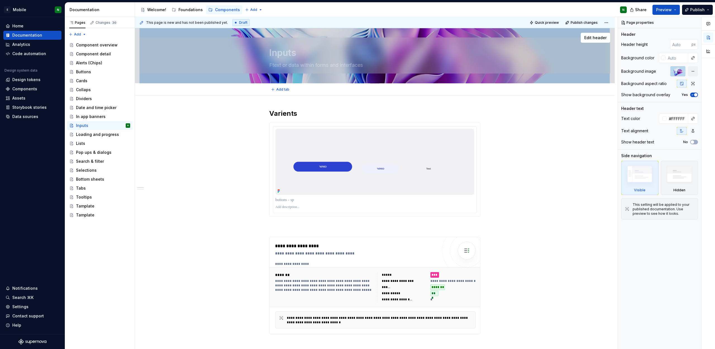
type textarea "Fitext or data within forms and interfaces"
type textarea "*"
type textarea "Filtext or data within forms and interfaces"
type textarea "*"
type textarea "Filltext or data within forms and interfaces"
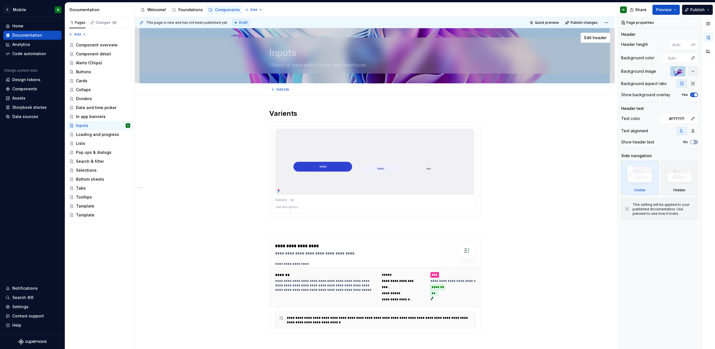
type textarea "*"
type textarea "Fill text or data within forms and interfaces"
type textarea "*"
type textarea "Fill itext or data within forms and interfaces"
type textarea "*"
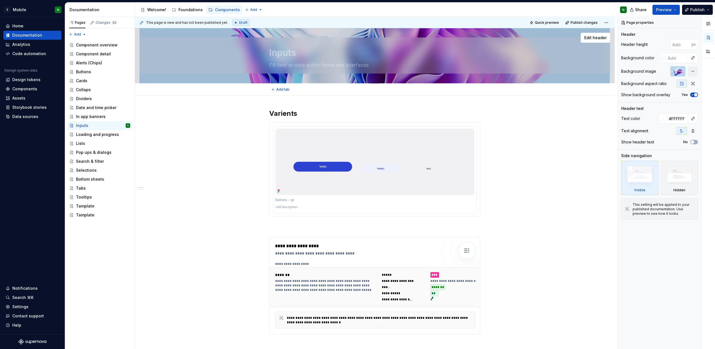
type textarea "Fill intext or data within forms and interfaces"
type textarea "*"
type textarea "Fill in text or data within forms and interfaces"
type textarea "*"
type textarea "Fill in text or data within forms and interfaces"
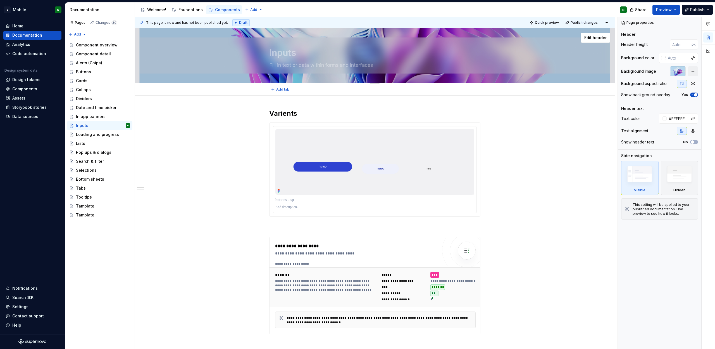
click at [295, 46] on textarea "Inputs" at bounding box center [373, 52] width 211 height 13
click at [692, 94] on icon "button" at bounding box center [692, 94] width 4 height 3
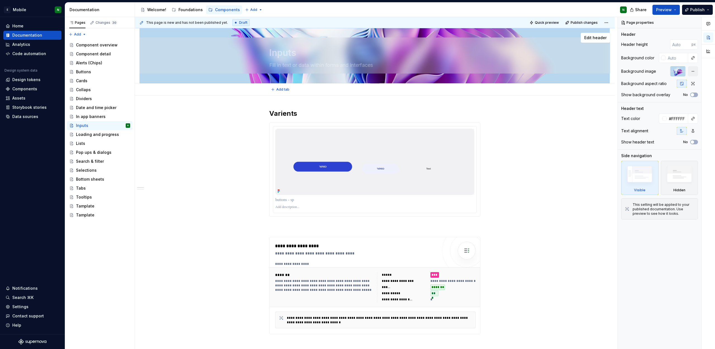
click at [317, 54] on textarea "Inputs" at bounding box center [373, 52] width 211 height 13
type textarea "*"
click at [664, 117] on div at bounding box center [664, 118] width 4 height 4
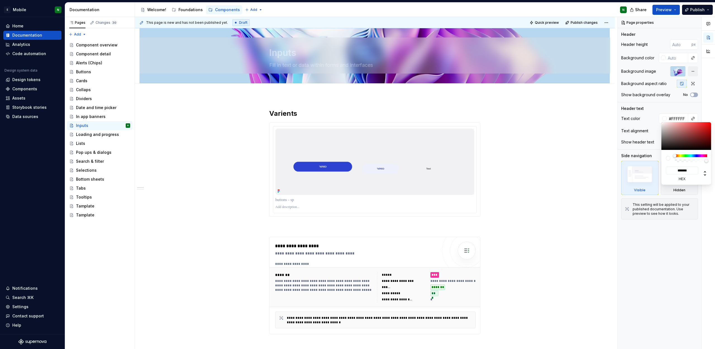
type input "#AD8484"
type input "*******"
type input "#FCF4F4"
type input "*******"
type input "#FFFFFF"
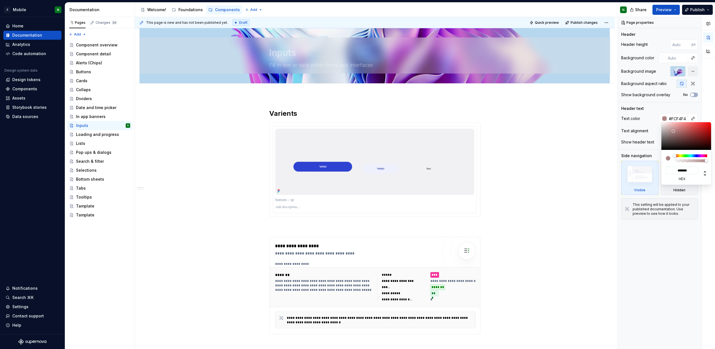
type input "*******"
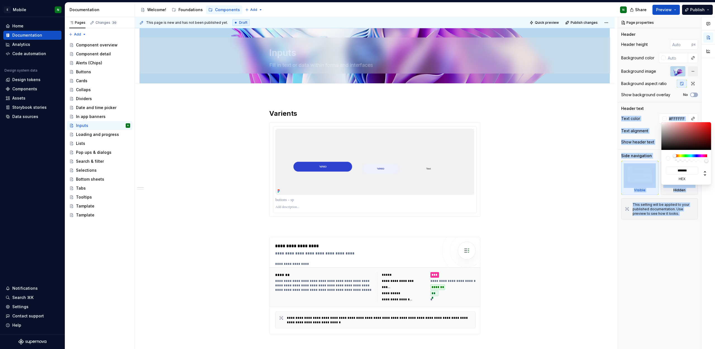
drag, startPoint x: 673, startPoint y: 131, endPoint x: 648, endPoint y: 112, distance: 32.0
click at [648, 112] on body "E Mobile N Home Documentation Analytics Code automation Design system data Desi…" at bounding box center [357, 174] width 715 height 349
type input "#A07F7F"
type input "*******"
click at [672, 132] on div at bounding box center [687, 136] width 50 height 28
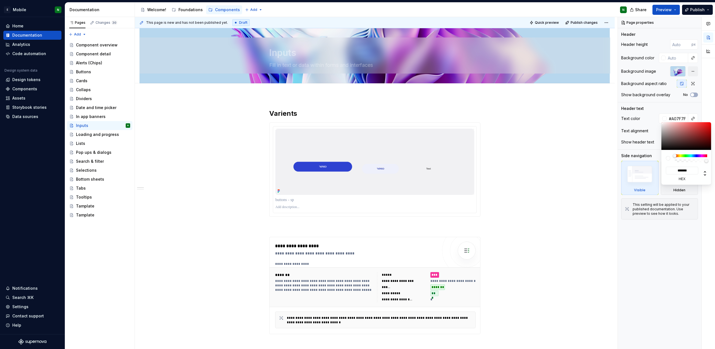
type textarea "*"
type input "#DDD0D0"
type input "*******"
type textarea "*"
type input "#F5F3F3"
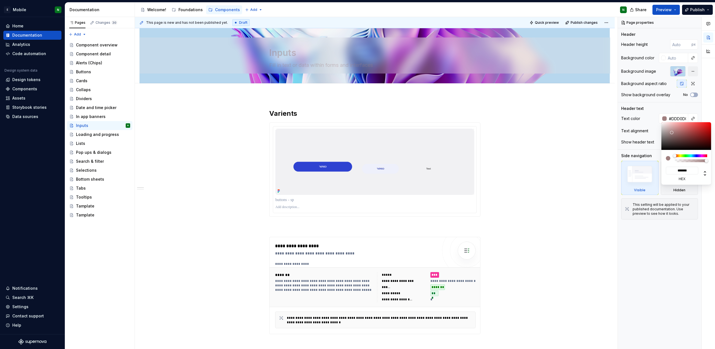
type input "*******"
type input "#FFFFFF"
type input "*******"
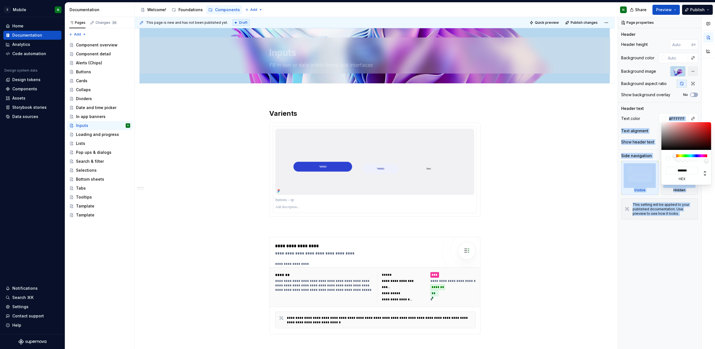
type textarea "*"
type input "#FFFEFE"
type input "*******"
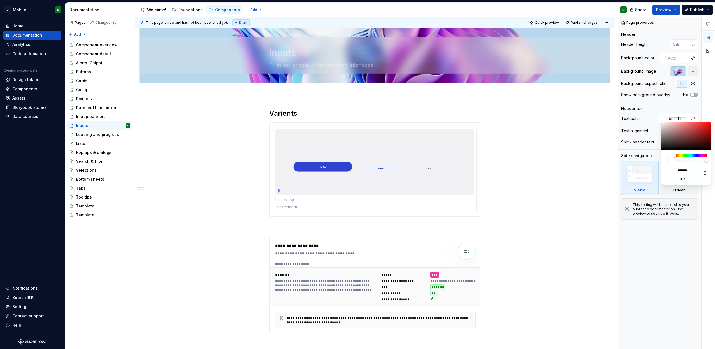
type input "#FFFCFC"
type input "*******"
type input "#FFFBFB"
type input "*******"
type input "#FCF7F7"
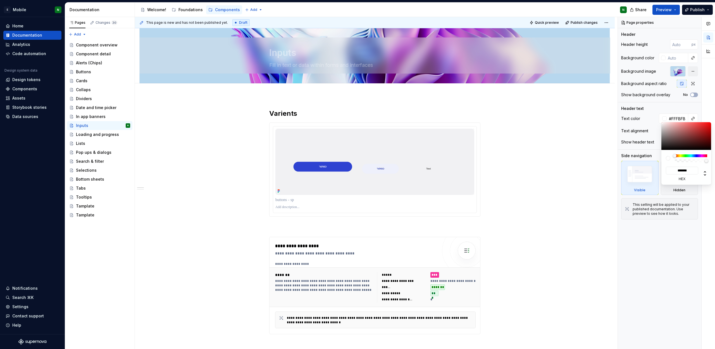
type input "*******"
type textarea "*"
type input "#FFFEFE"
type input "*******"
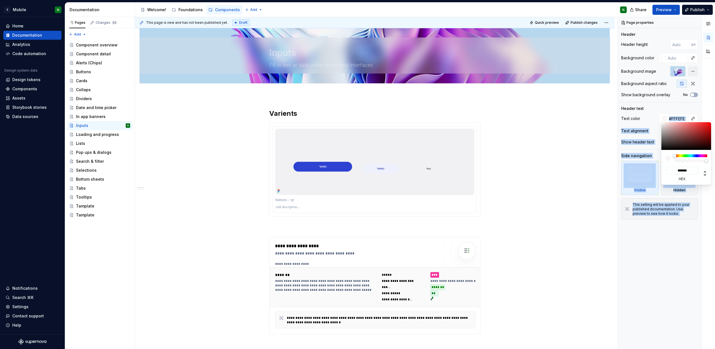
type input "#FFFFFF"
type input "*******"
drag, startPoint x: 665, startPoint y: 126, endPoint x: 661, endPoint y: 120, distance: 6.6
click at [661, 120] on body "E Mobile N Home Documentation Analytics Code automation Design system data Desi…" at bounding box center [357, 174] width 715 height 349
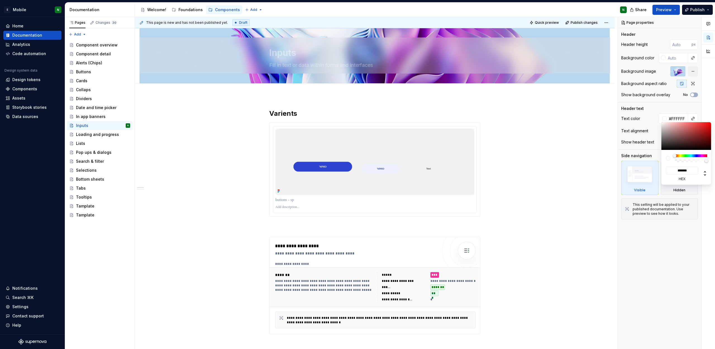
click at [529, 96] on html "E Mobile N Home Documentation Analytics Code automation Design system data Desi…" at bounding box center [357, 174] width 715 height 349
click at [87, 117] on div "In app banners" at bounding box center [91, 117] width 30 height 6
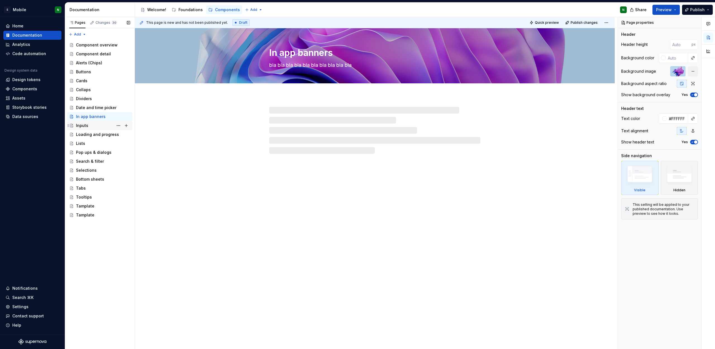
click at [86, 124] on div "Inputs" at bounding box center [82, 126] width 12 height 6
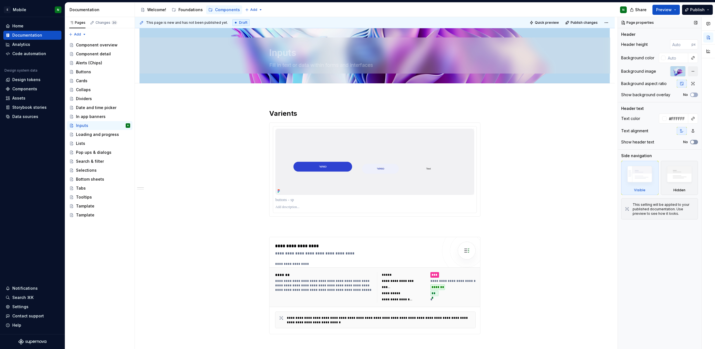
click at [695, 142] on button "No" at bounding box center [694, 142] width 8 height 4
click at [118, 127] on button "Page tree" at bounding box center [119, 126] width 8 height 8
type textarea "*"
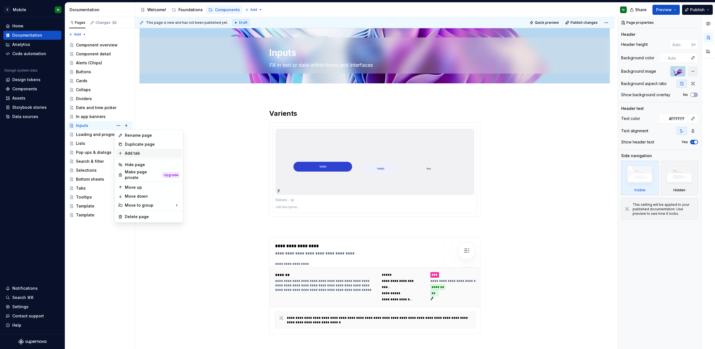
click at [133, 154] on div "Add tab" at bounding box center [152, 153] width 55 height 6
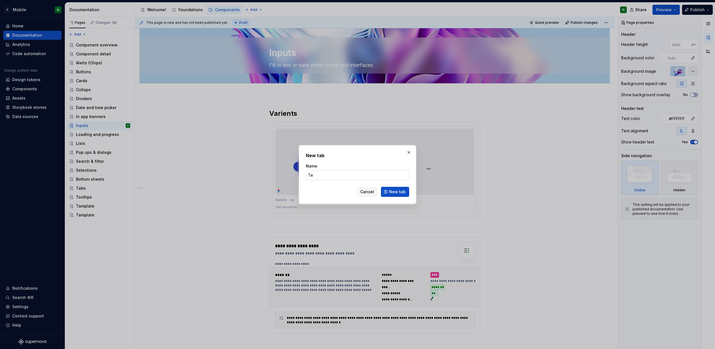
type input "Tex"
type textarea "*"
type input "Text"
click at [398, 194] on span "New tab" at bounding box center [397, 192] width 16 height 6
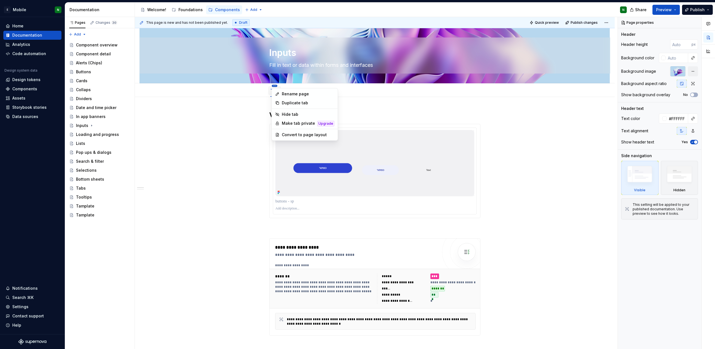
click at [275, 85] on html "E Mobile N Home Documentation Analytics Code automation Design system data Desi…" at bounding box center [357, 174] width 715 height 349
click at [298, 102] on div "Duplicate tab" at bounding box center [308, 103] width 53 height 6
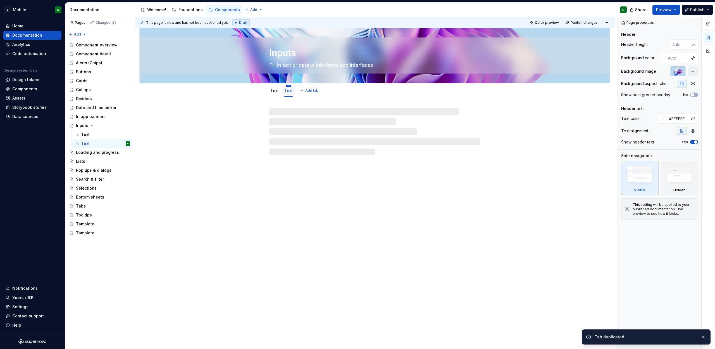
click at [287, 86] on html "E Mobile N Home Documentation Analytics Code automation Design system data Desi…" at bounding box center [357, 174] width 715 height 349
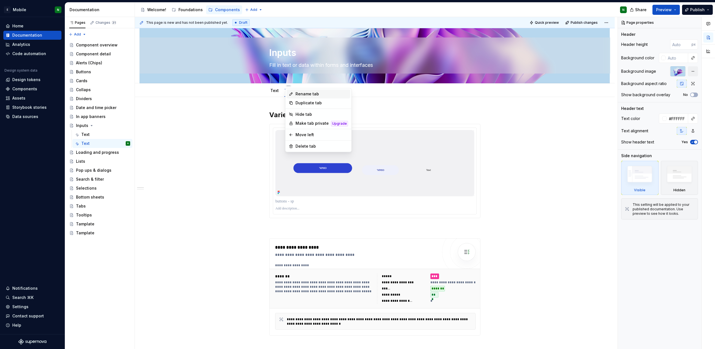
type textarea "*"
click at [302, 94] on div "Rename tab" at bounding box center [322, 94] width 53 height 6
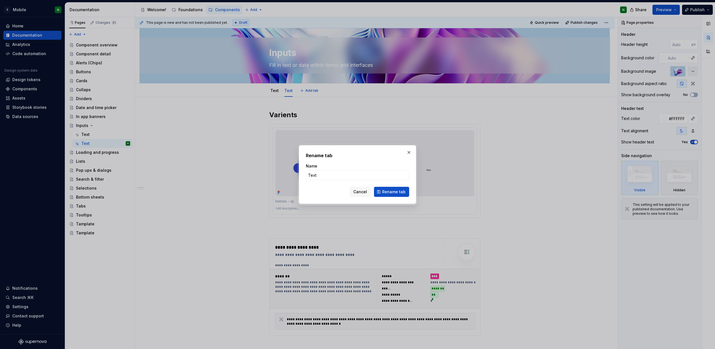
click at [336, 182] on form "Name Text Cancel Rename tab" at bounding box center [357, 180] width 103 height 34
click at [336, 177] on input "Text" at bounding box center [357, 175] width 103 height 10
type input "Number"
click at [383, 191] on button "Rename tab" at bounding box center [391, 192] width 35 height 10
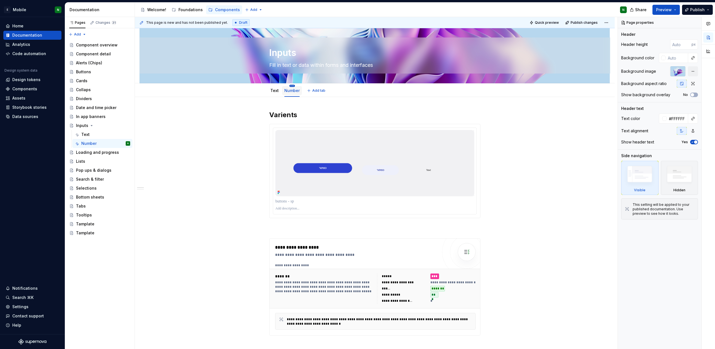
click at [290, 85] on html "E Mobile N Home Documentation Analytics Code automation Design system data Desi…" at bounding box center [357, 174] width 715 height 349
click at [306, 101] on div "Duplicate tab" at bounding box center [325, 103] width 53 height 6
click at [312, 85] on html "E Mobile N Home Documentation Analytics Code automation Design system data Desi…" at bounding box center [357, 174] width 715 height 349
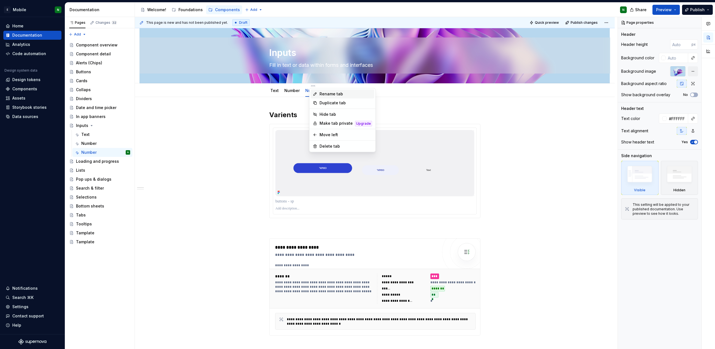
type textarea "*"
click at [341, 96] on div "Rename tab" at bounding box center [346, 94] width 53 height 6
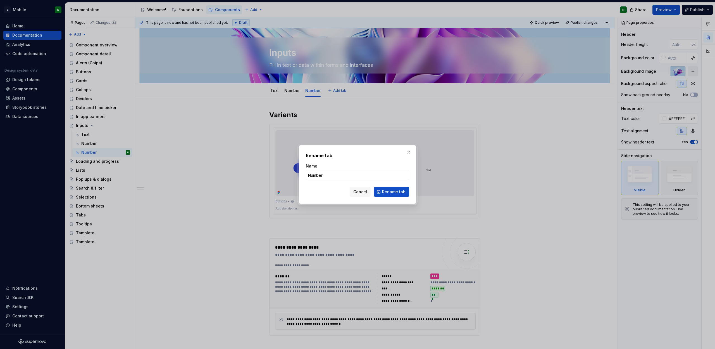
click at [345, 166] on div "Name" at bounding box center [357, 166] width 103 height 6
click at [343, 172] on input "Number" at bounding box center [357, 175] width 103 height 10
type input "OTP"
click at [393, 194] on button "Rename tab" at bounding box center [391, 192] width 35 height 10
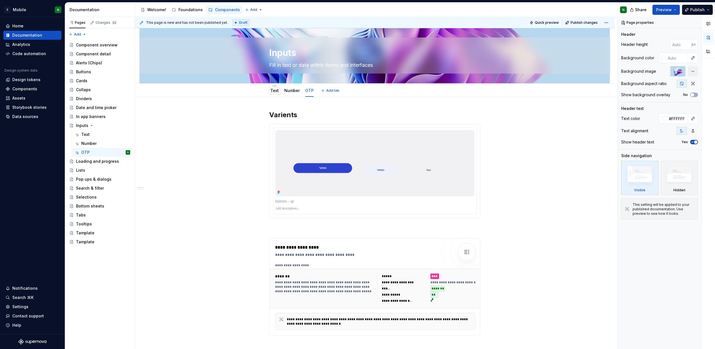
click at [270, 94] on div "Text" at bounding box center [274, 90] width 13 height 9
click at [279, 91] on div "Text" at bounding box center [274, 90] width 13 height 9
click at [278, 92] on link "Text" at bounding box center [274, 90] width 8 height 5
type textarea "*"
